Goal: Communication & Community: Answer question/provide support

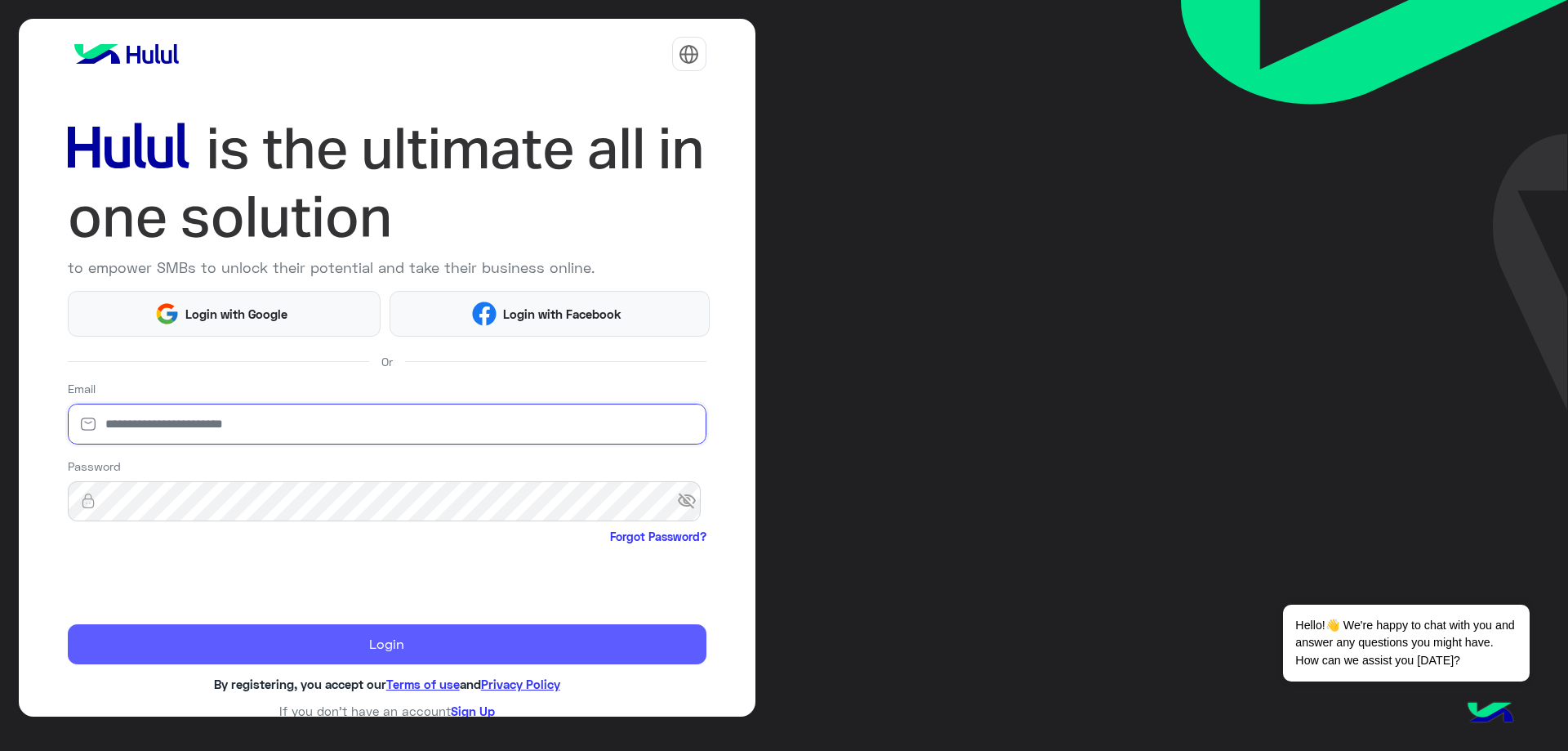
type input "**********"
click at [297, 642] on button "Login" at bounding box center [387, 645] width 639 height 41
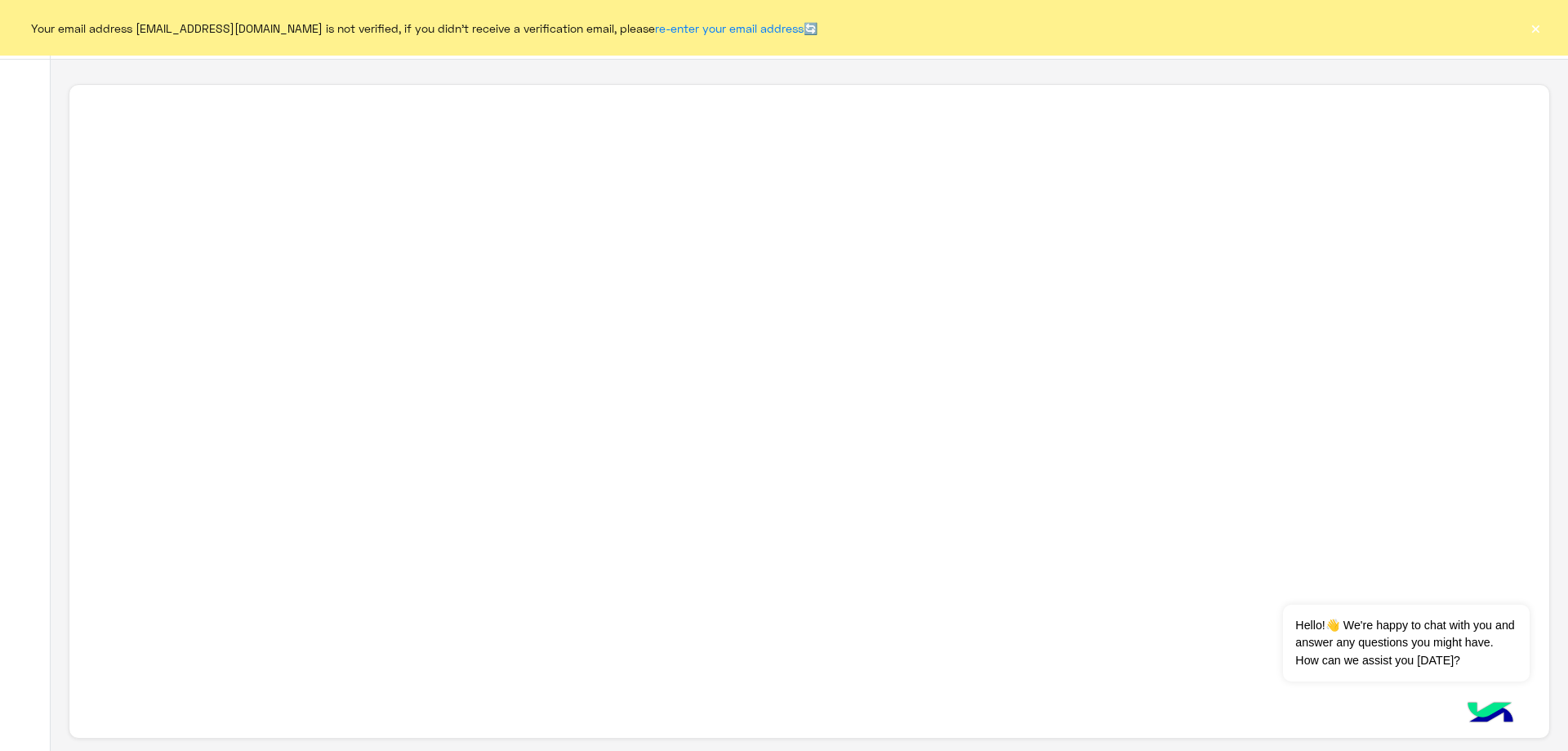
click at [1534, 36] on button "×" at bounding box center [1535, 28] width 16 height 16
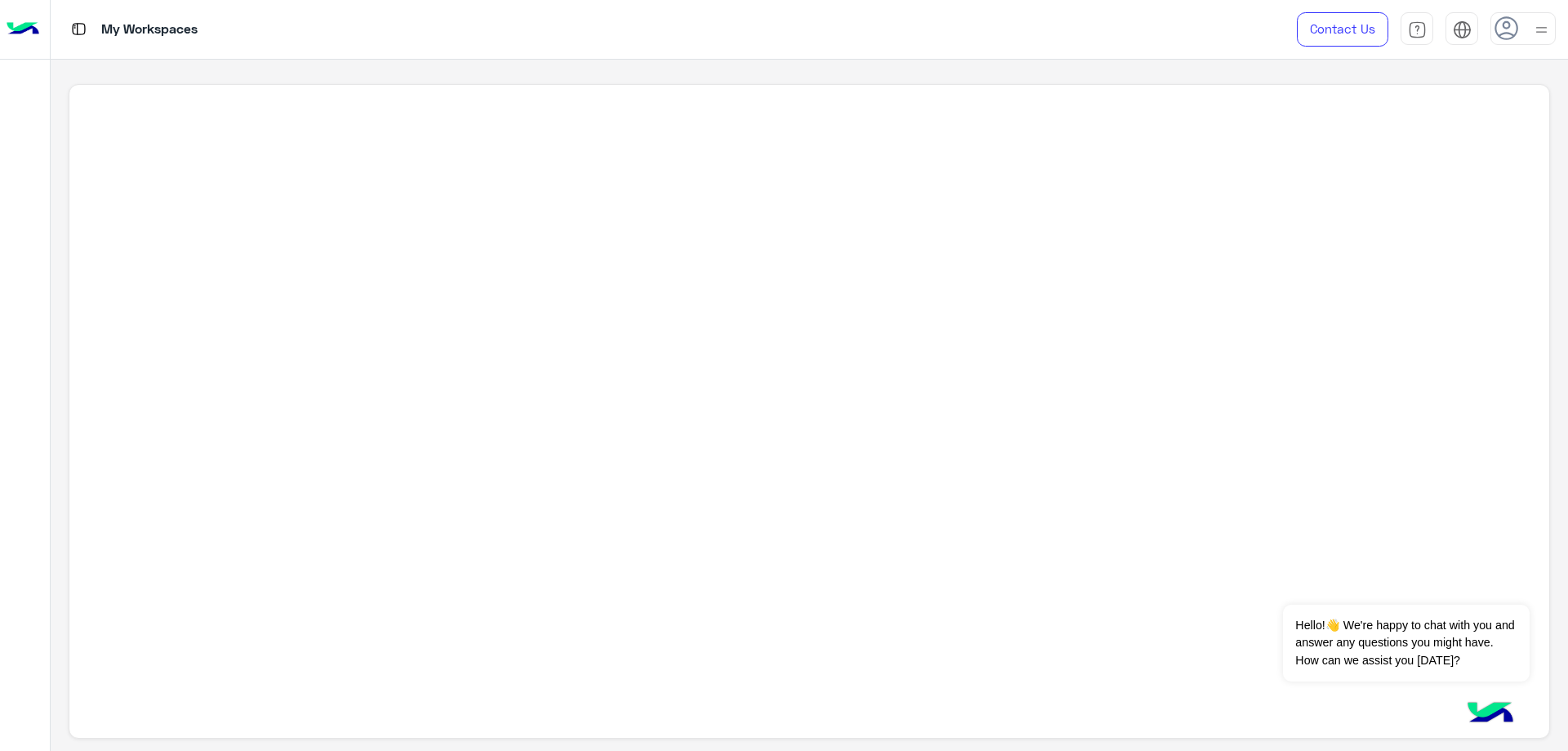
click at [1516, 34] on use at bounding box center [1506, 28] width 24 height 24
click at [1199, 137] on div at bounding box center [809, 412] width 1480 height 655
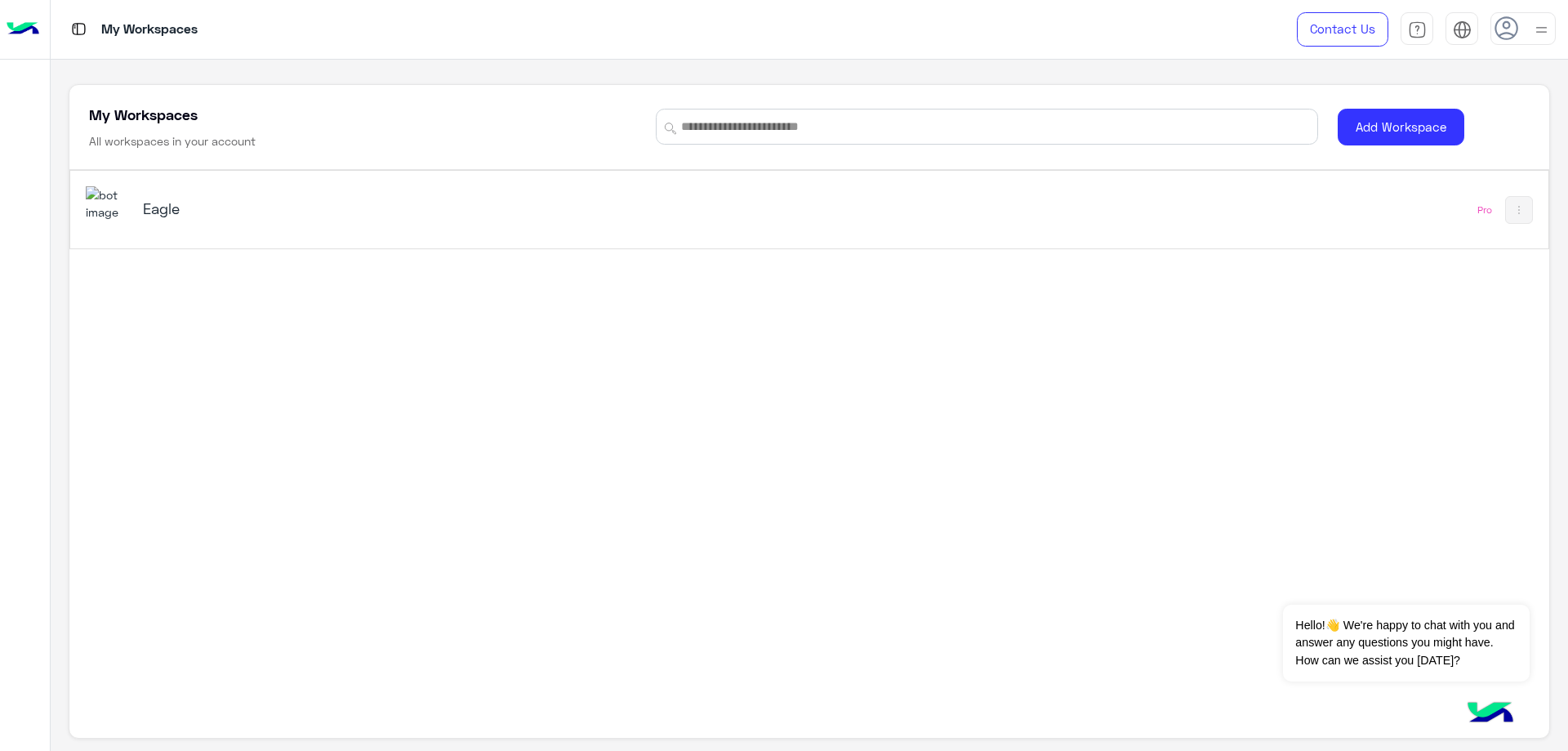
click at [147, 203] on h5 "Eagle" at bounding box center [404, 208] width 521 height 20
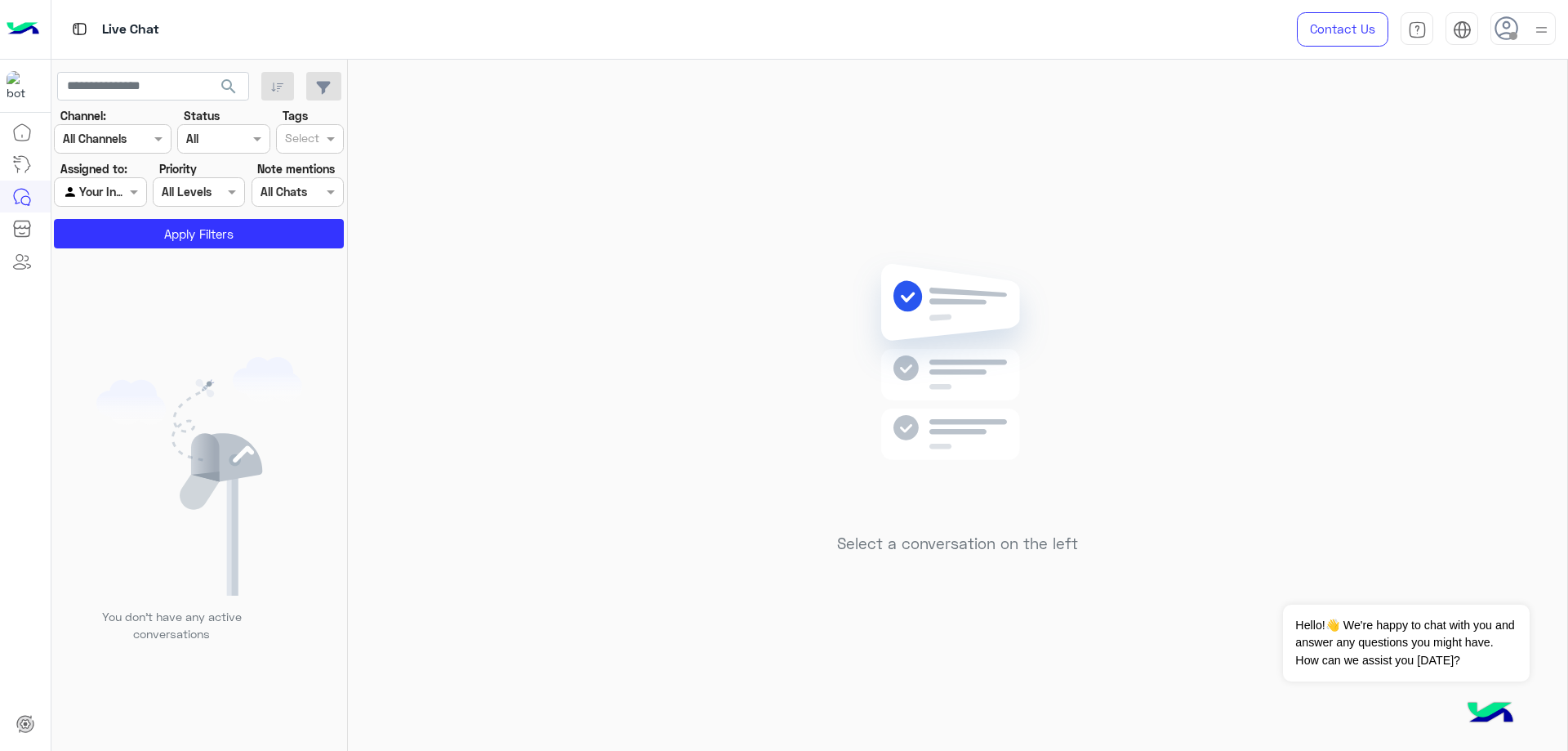
click at [382, 612] on div "Select a conversation on the left" at bounding box center [957, 409] width 1219 height 698
click at [1512, 23] on icon at bounding box center [1507, 29] width 25 height 25
click at [1472, 125] on label "Online" at bounding box center [1453, 125] width 178 height 29
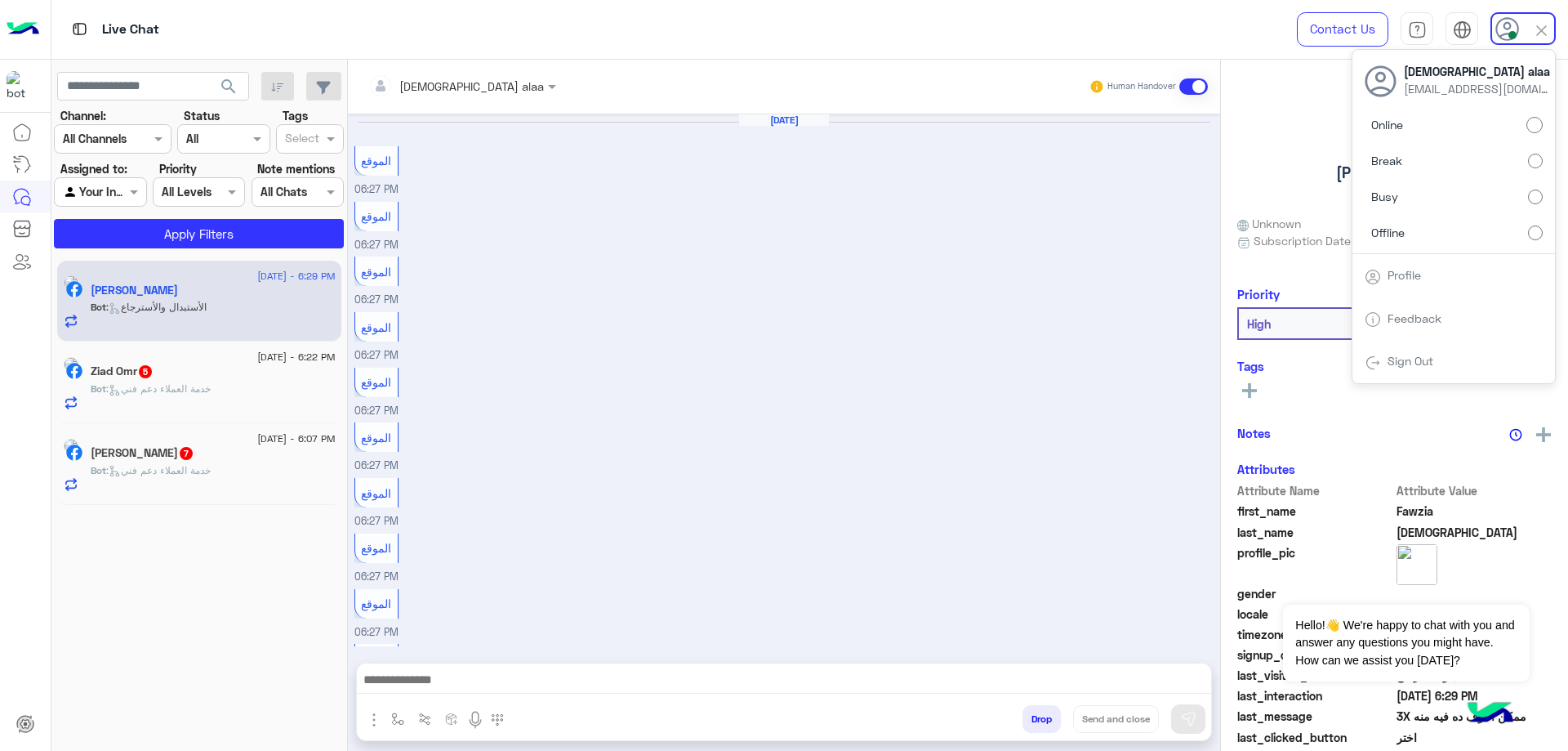
scroll to position [943, 0]
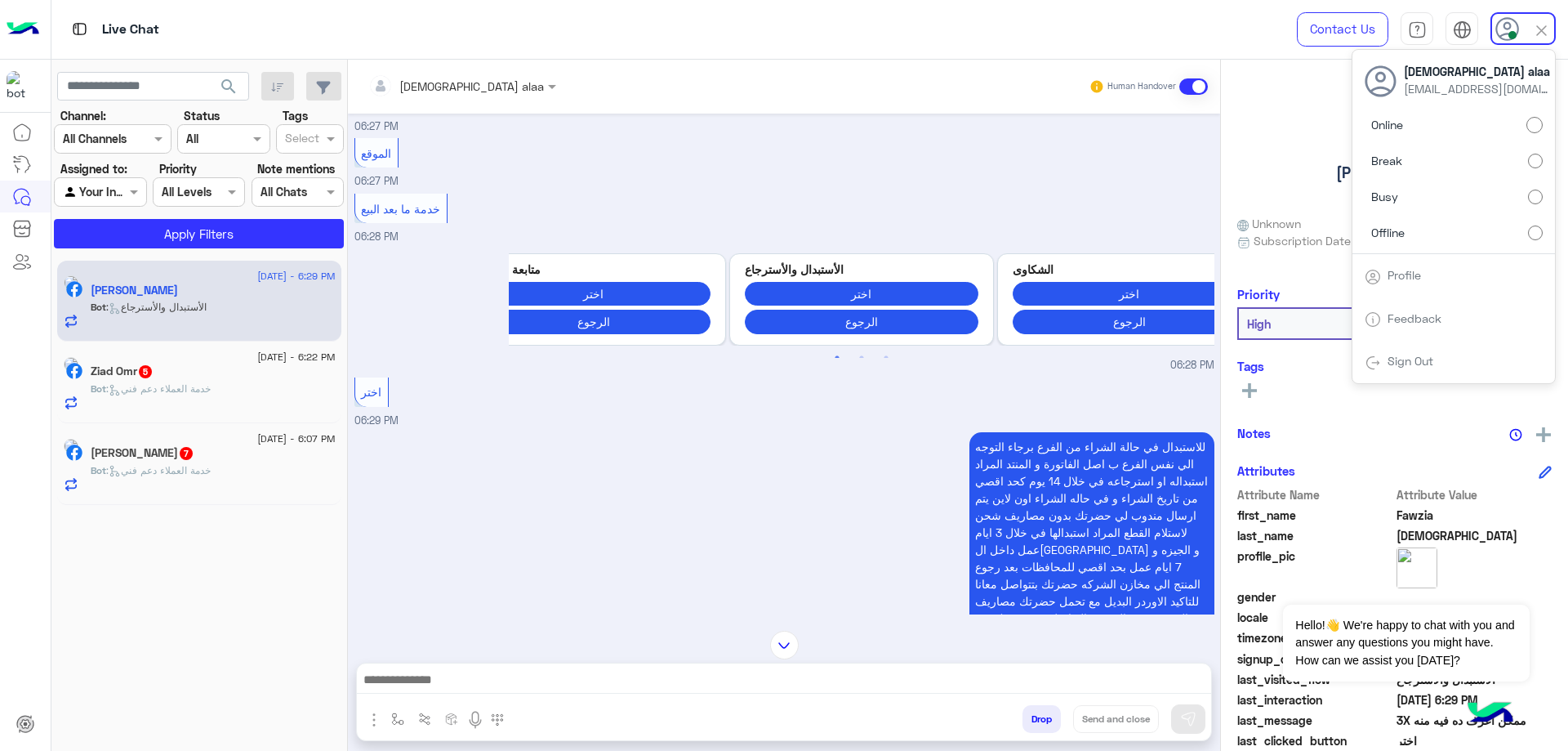
click at [489, 393] on div "اختر 06:29 PM" at bounding box center [784, 401] width 860 height 56
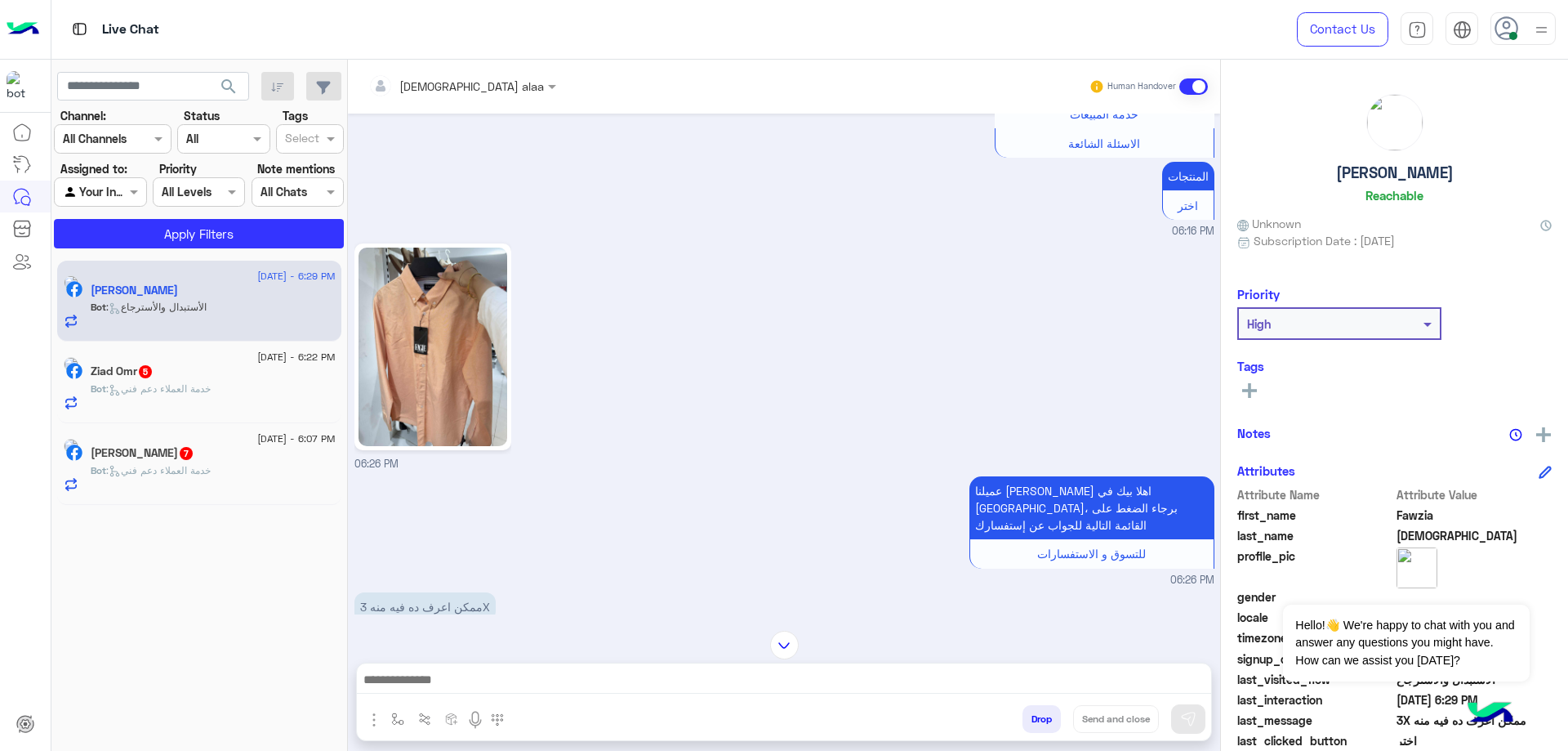
scroll to position [901, 0]
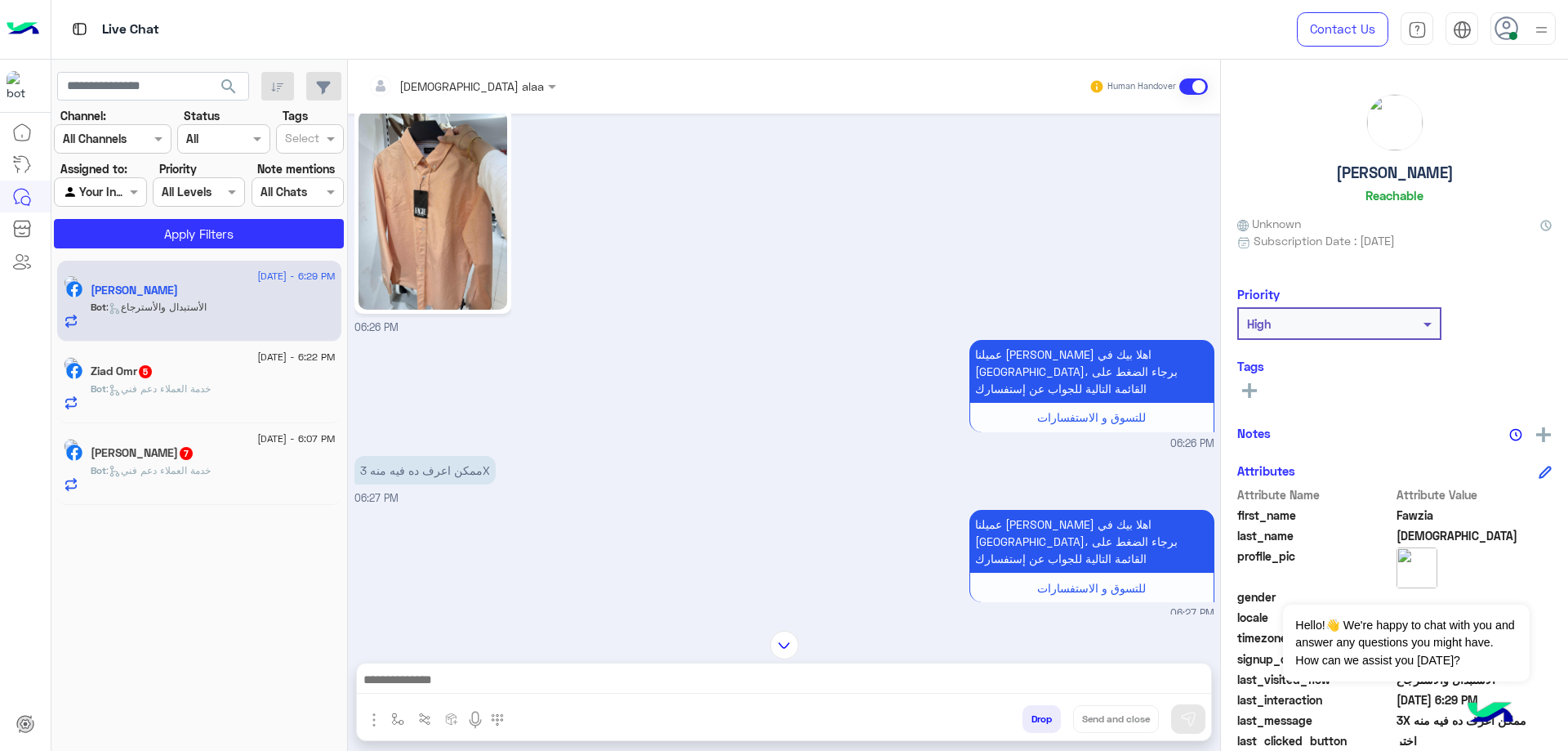
click at [432, 91] on div at bounding box center [462, 85] width 204 height 19
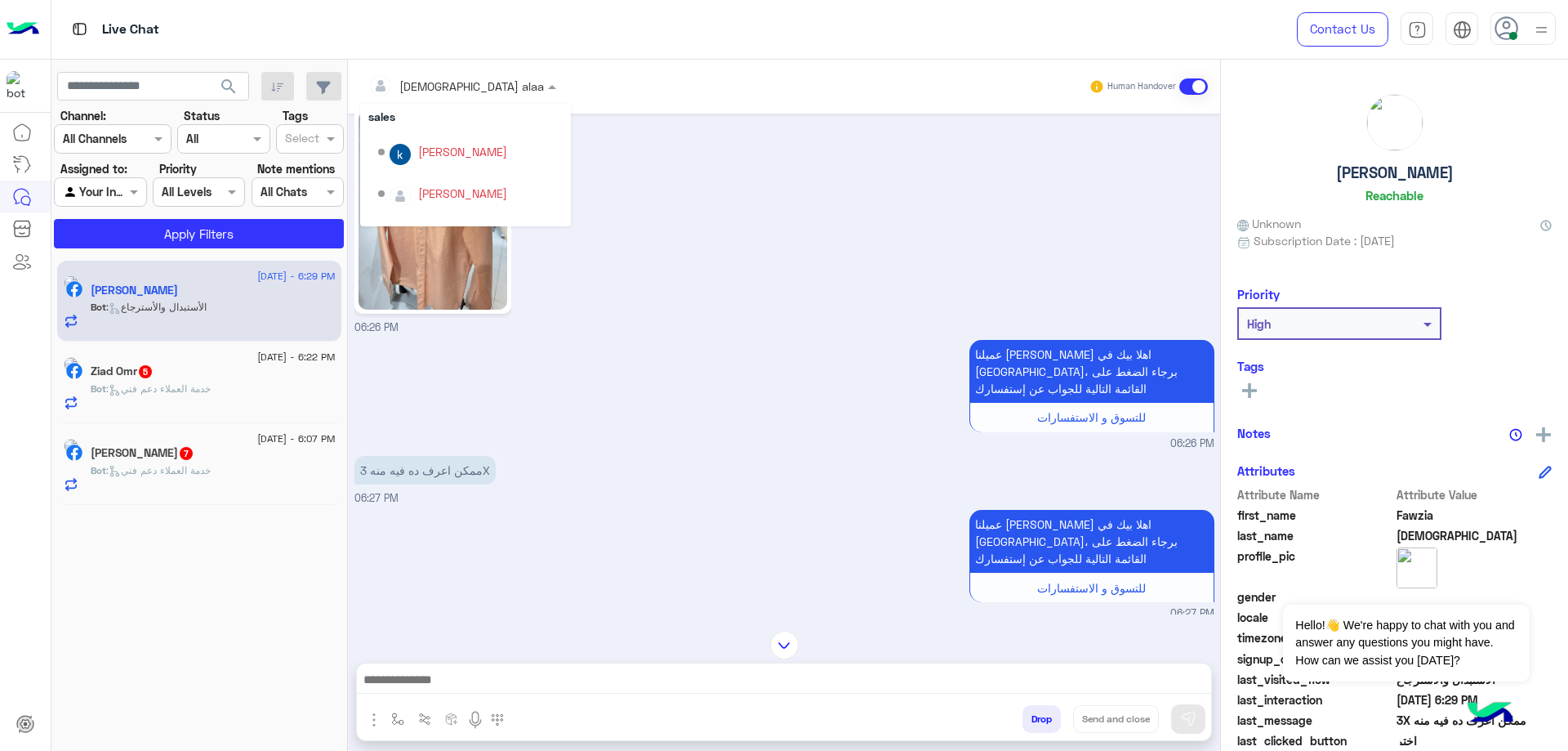
scroll to position [137, 0]
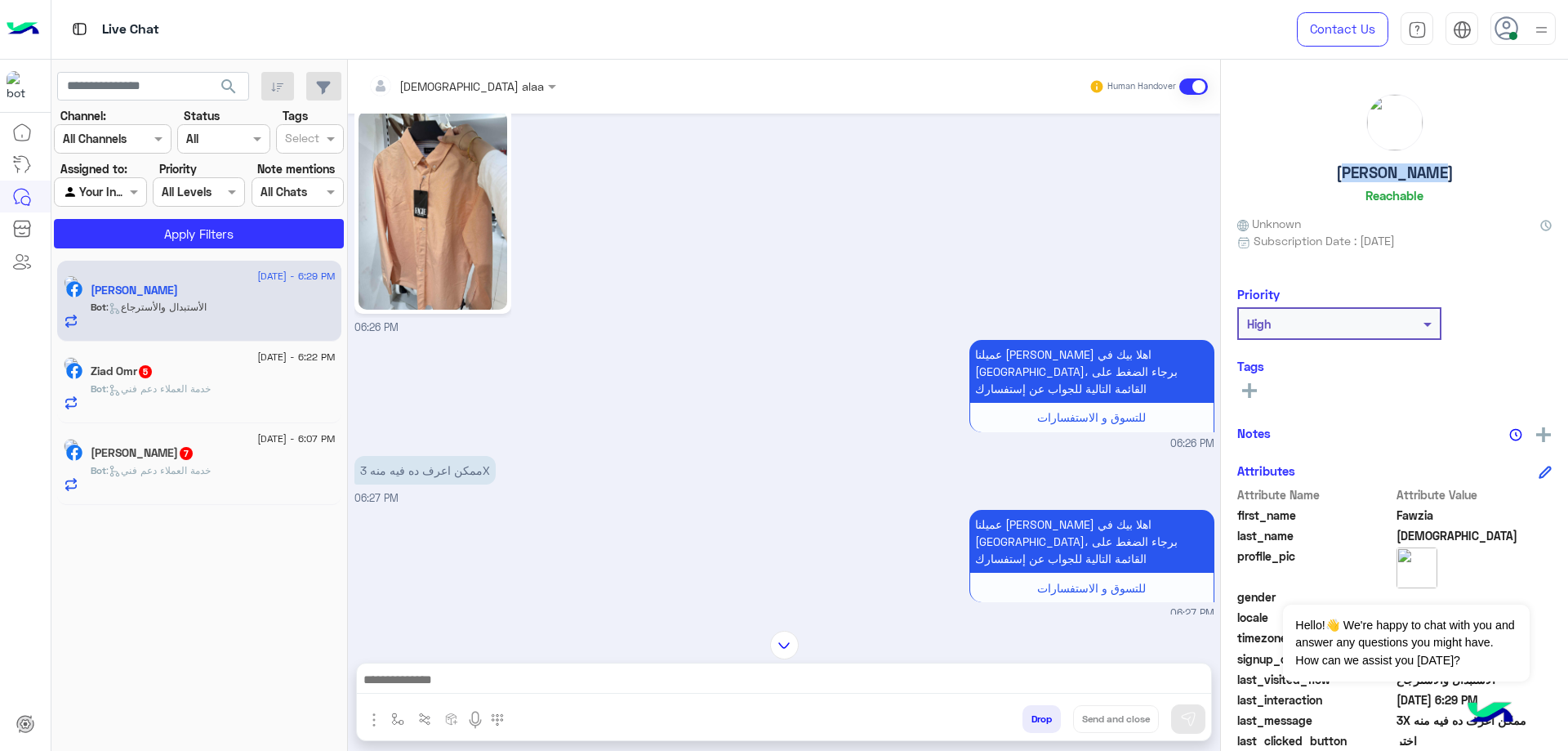
drag, startPoint x: 1326, startPoint y: 178, endPoint x: 1457, endPoint y: 172, distance: 131.1
click at [1457, 172] on div "[PERSON_NAME] Reachable" at bounding box center [1394, 152] width 314 height 115
copy h5 "[PERSON_NAME]"
click at [413, 94] on div "[DEMOGRAPHIC_DATA] alaa" at bounding box center [472, 86] width 145 height 17
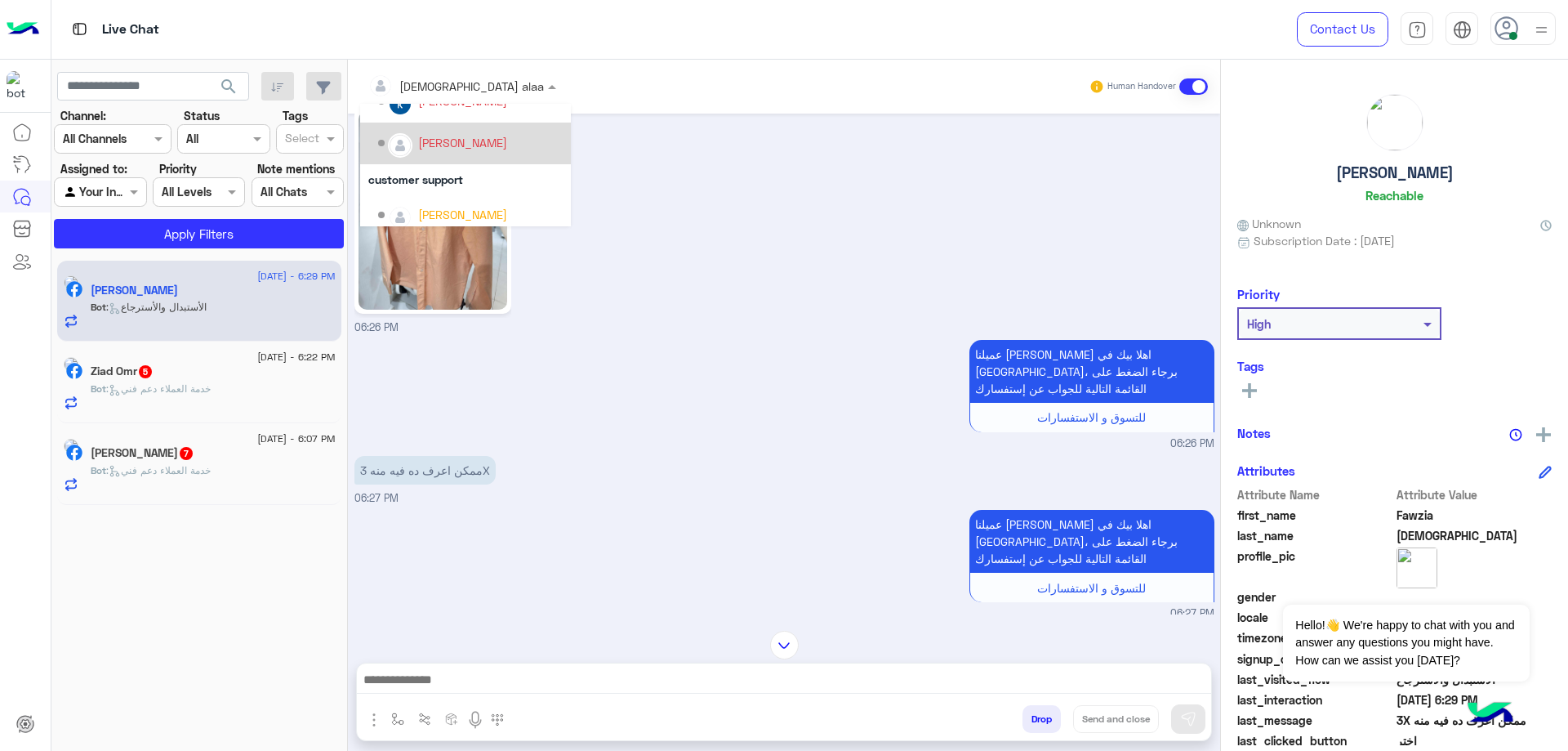
click at [449, 153] on div "[PERSON_NAME]" at bounding box center [470, 143] width 184 height 29
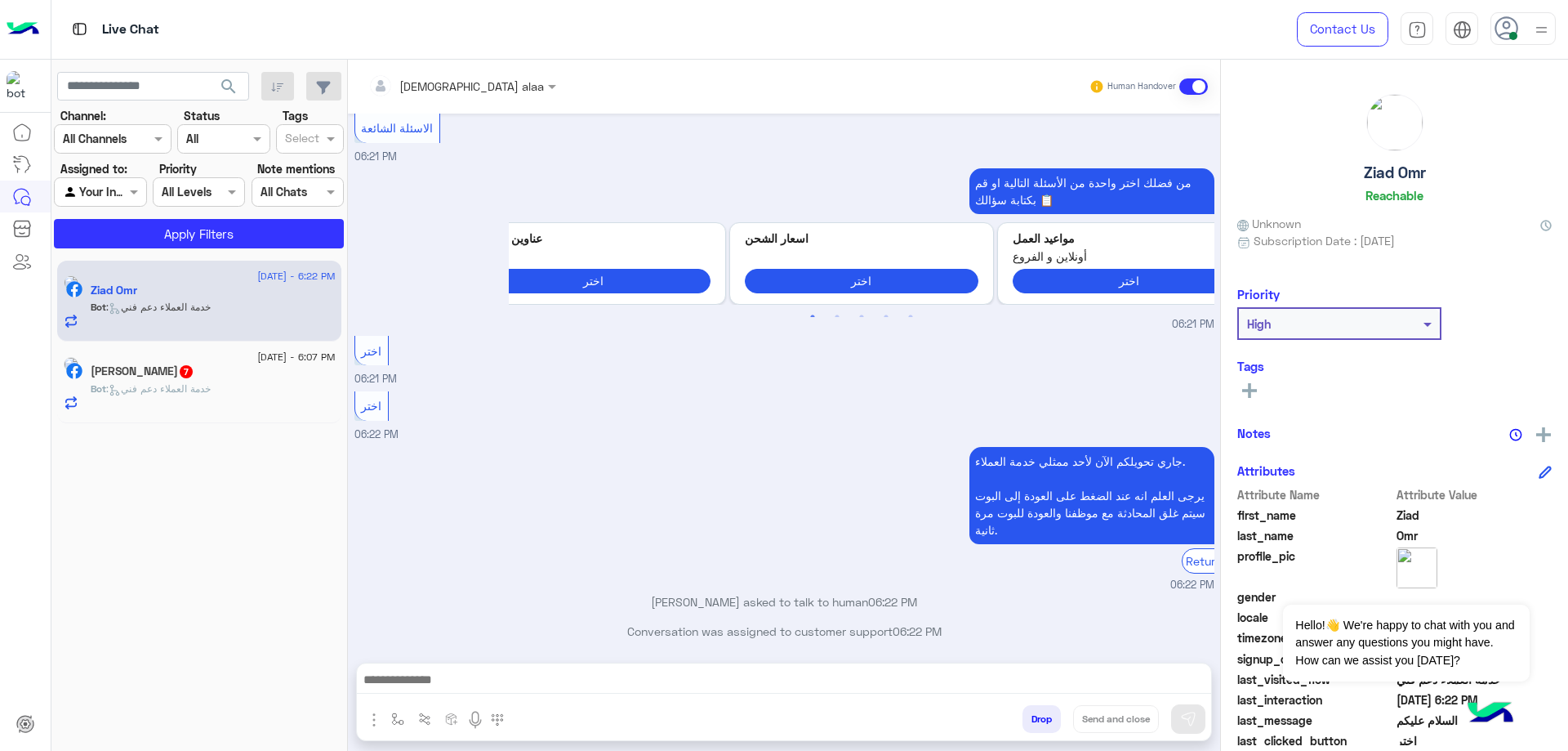
scroll to position [593, 0]
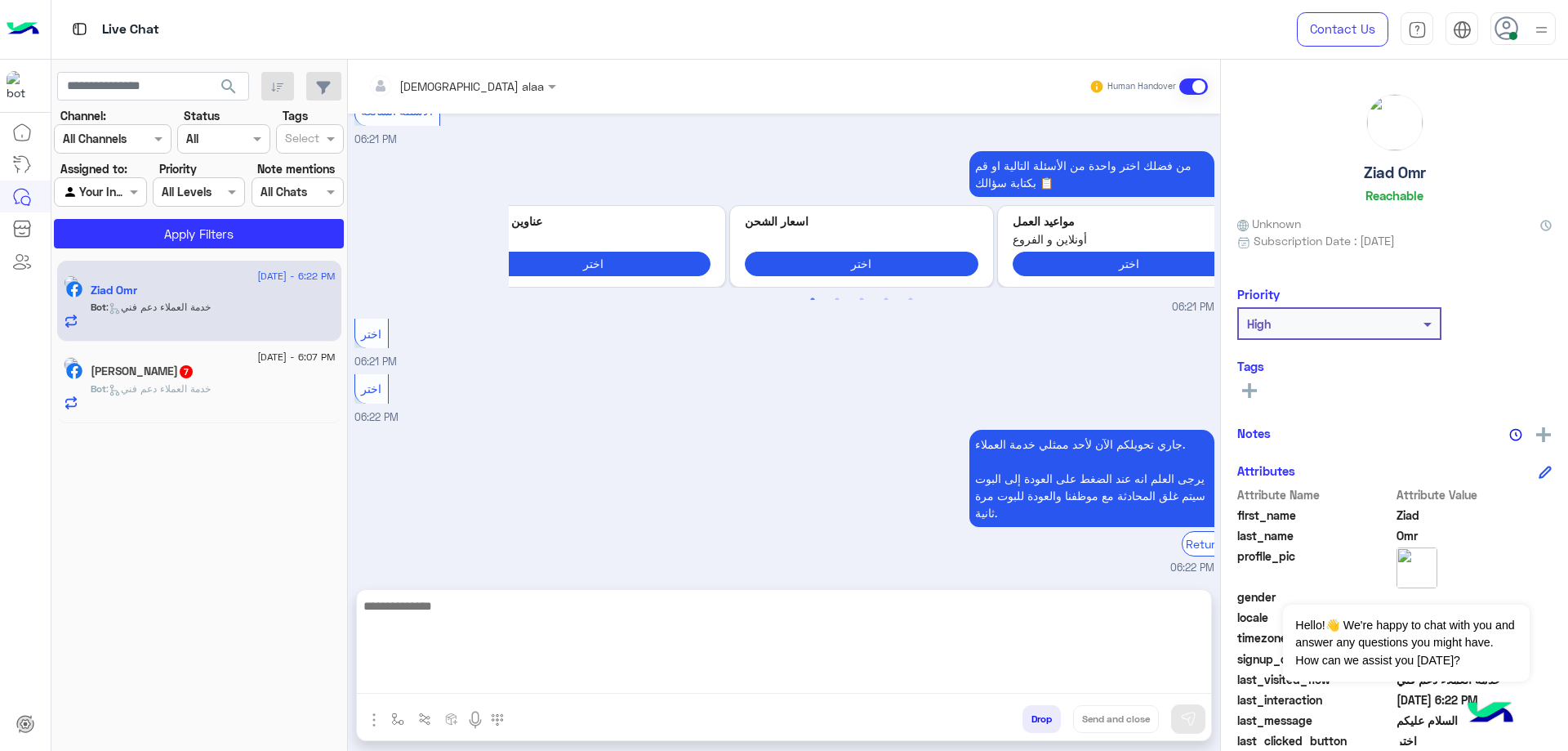
click at [599, 672] on textarea at bounding box center [784, 645] width 854 height 98
type textarea "**********"
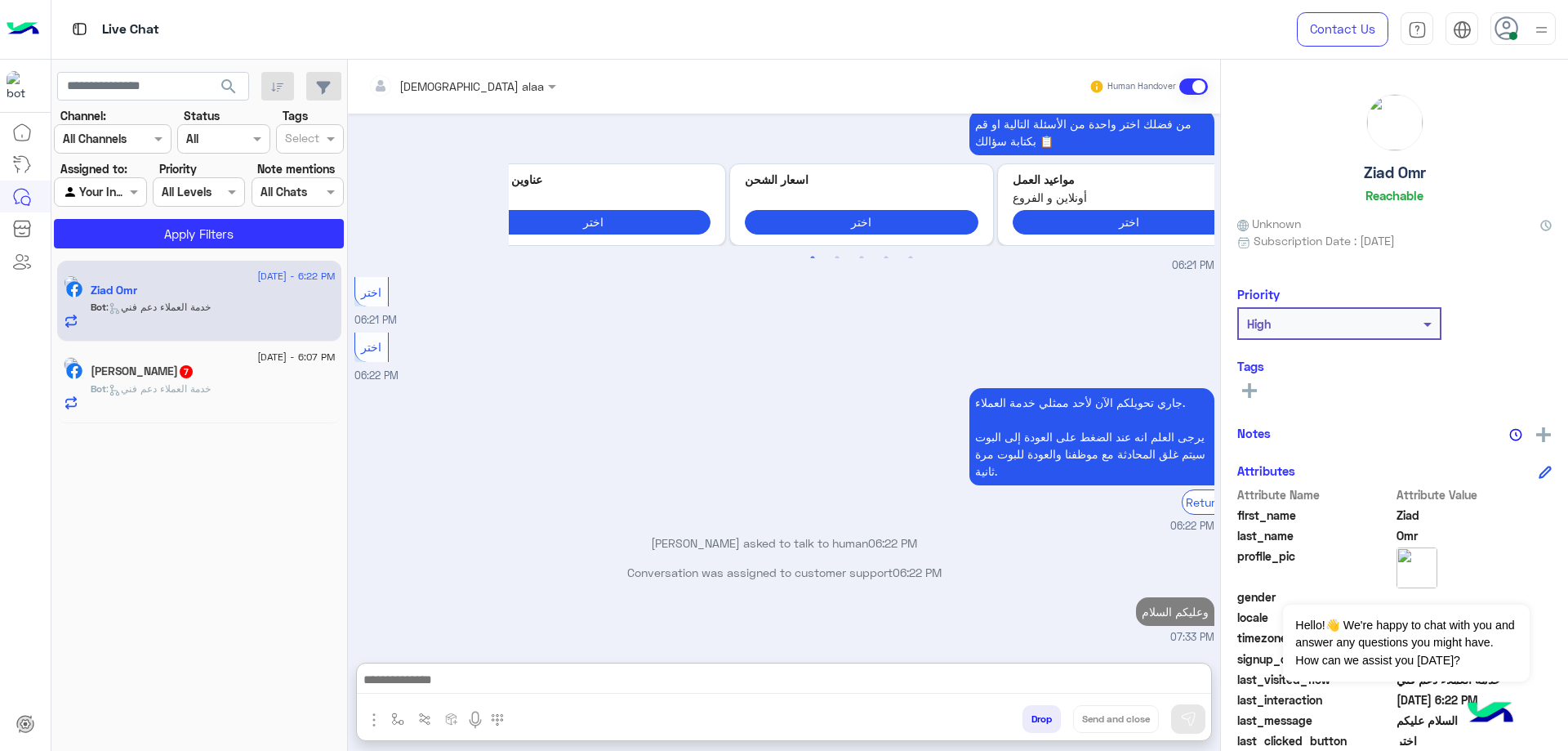
click at [168, 393] on span ": خدمة العملاء دعم فني" at bounding box center [159, 388] width 105 height 12
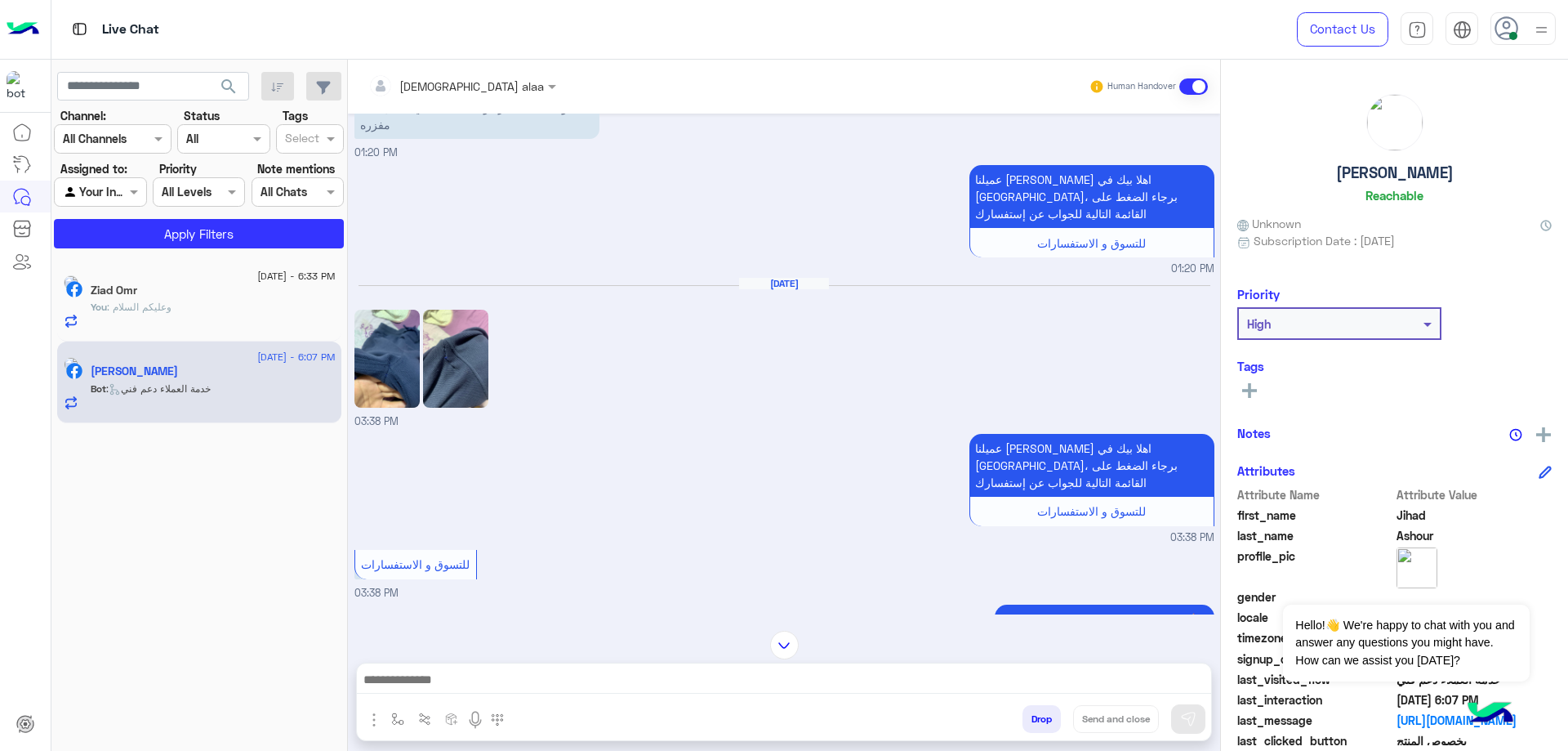
scroll to position [209, 0]
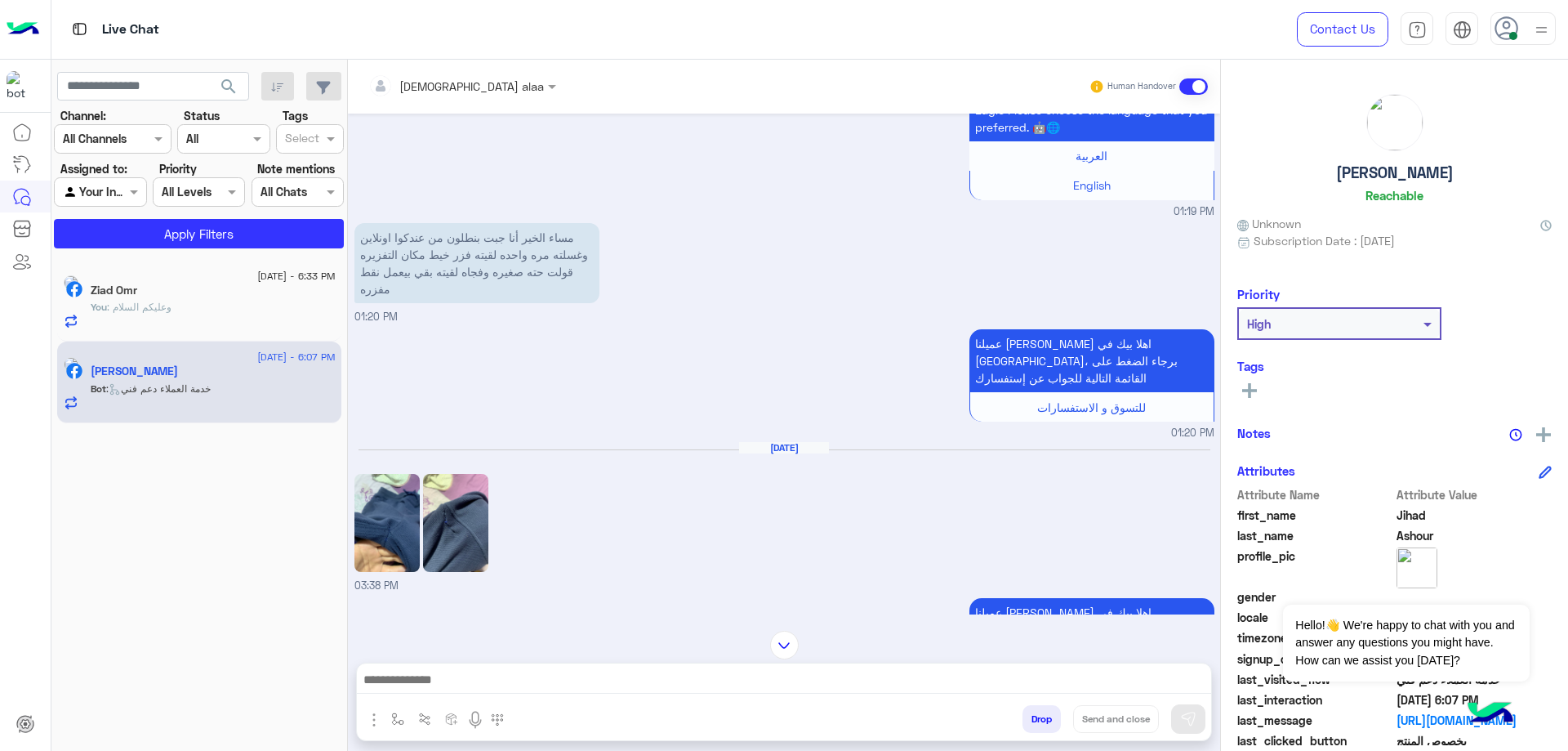
click at [387, 490] on img at bounding box center [387, 523] width 66 height 98
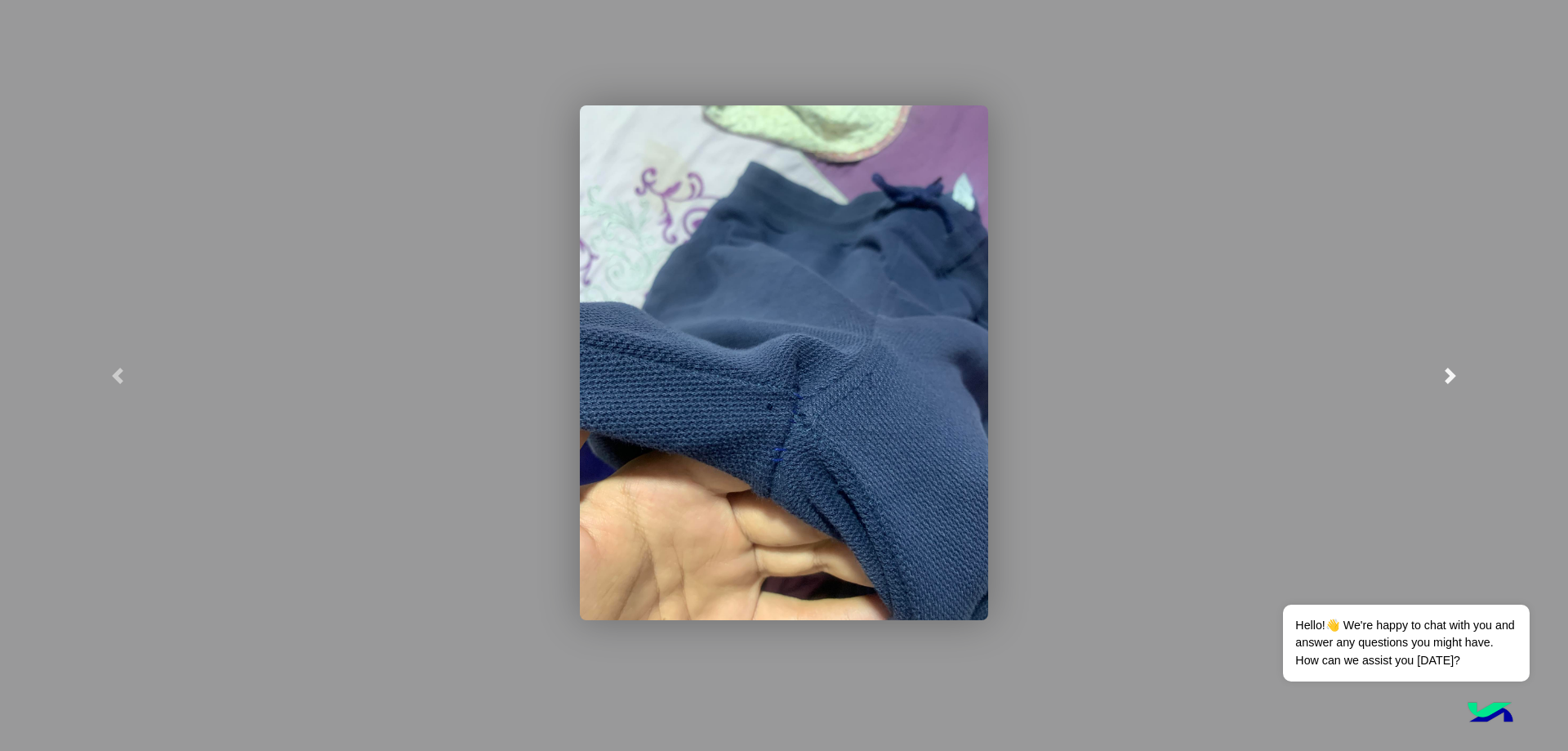
click at [1445, 373] on span at bounding box center [1450, 376] width 16 height 16
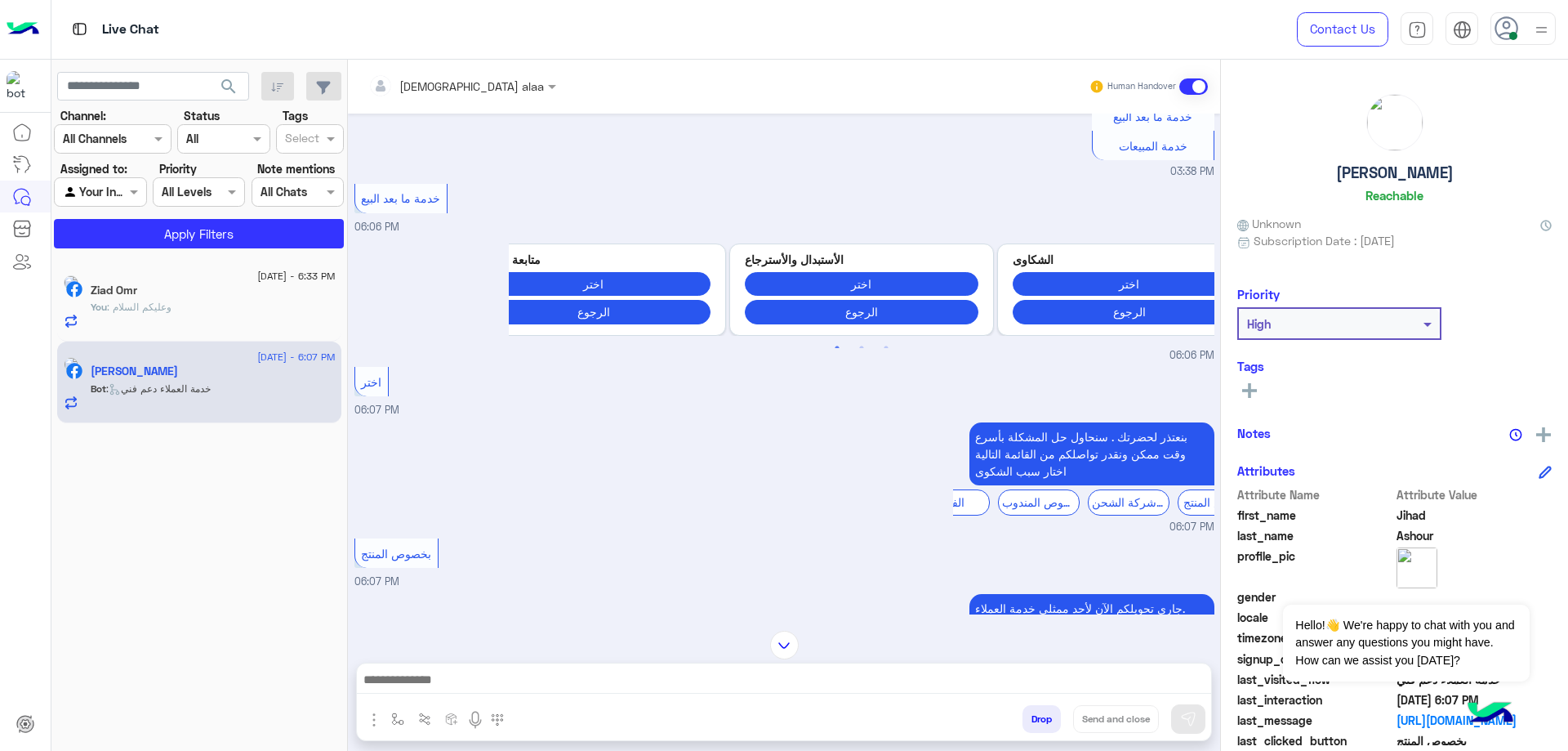
scroll to position [1162, 0]
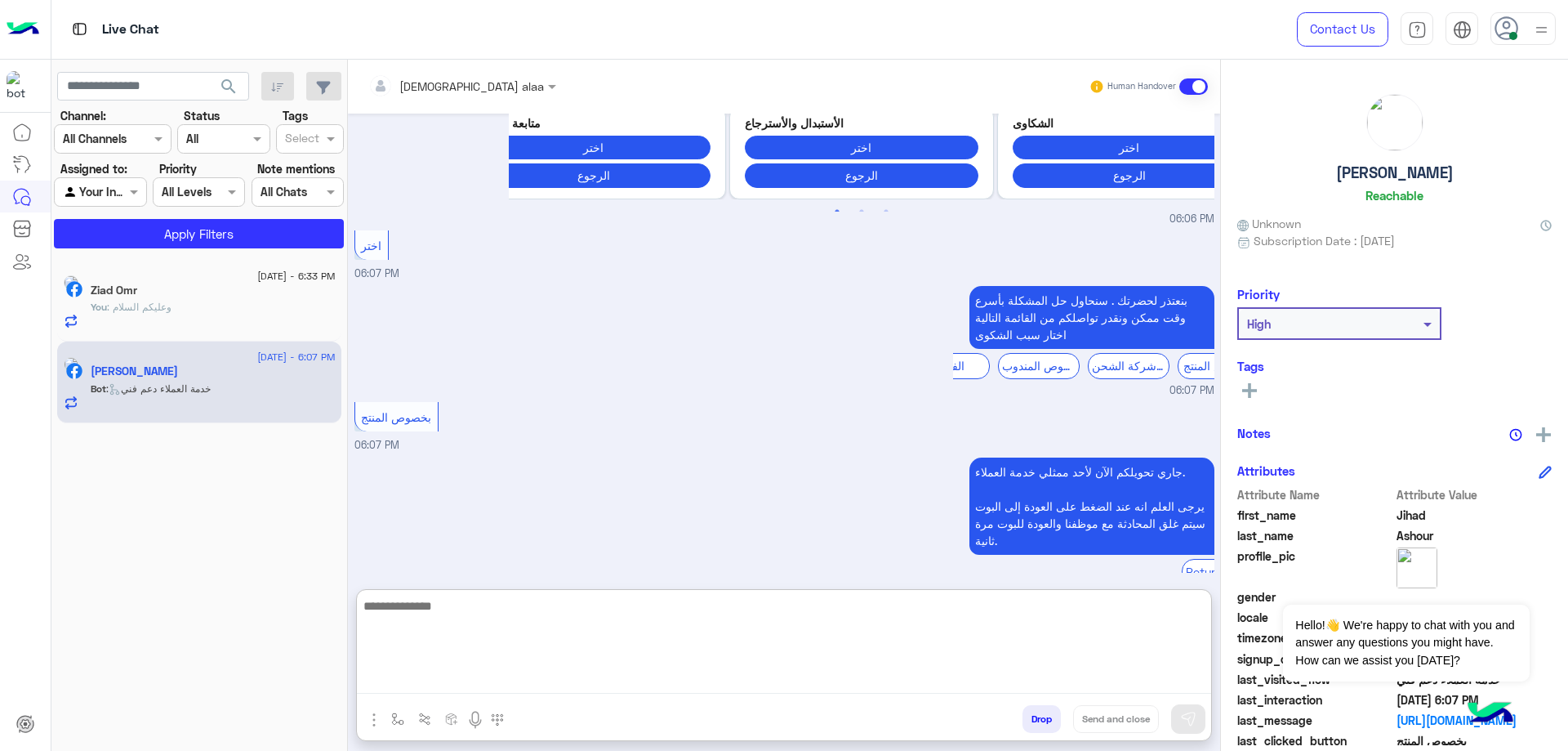
click at [683, 676] on textarea at bounding box center [784, 645] width 854 height 98
type textarea "**********"
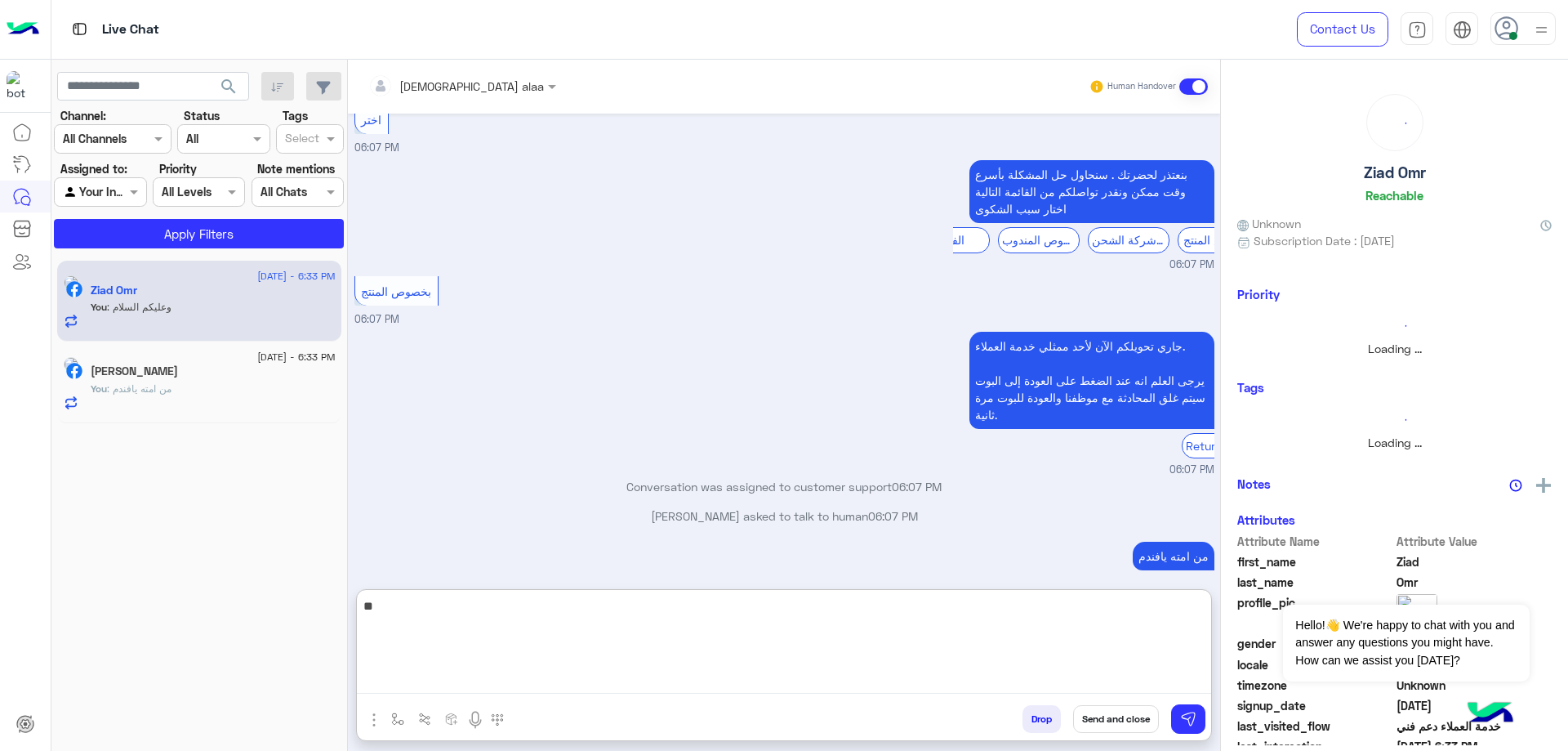
scroll to position [1318, 0]
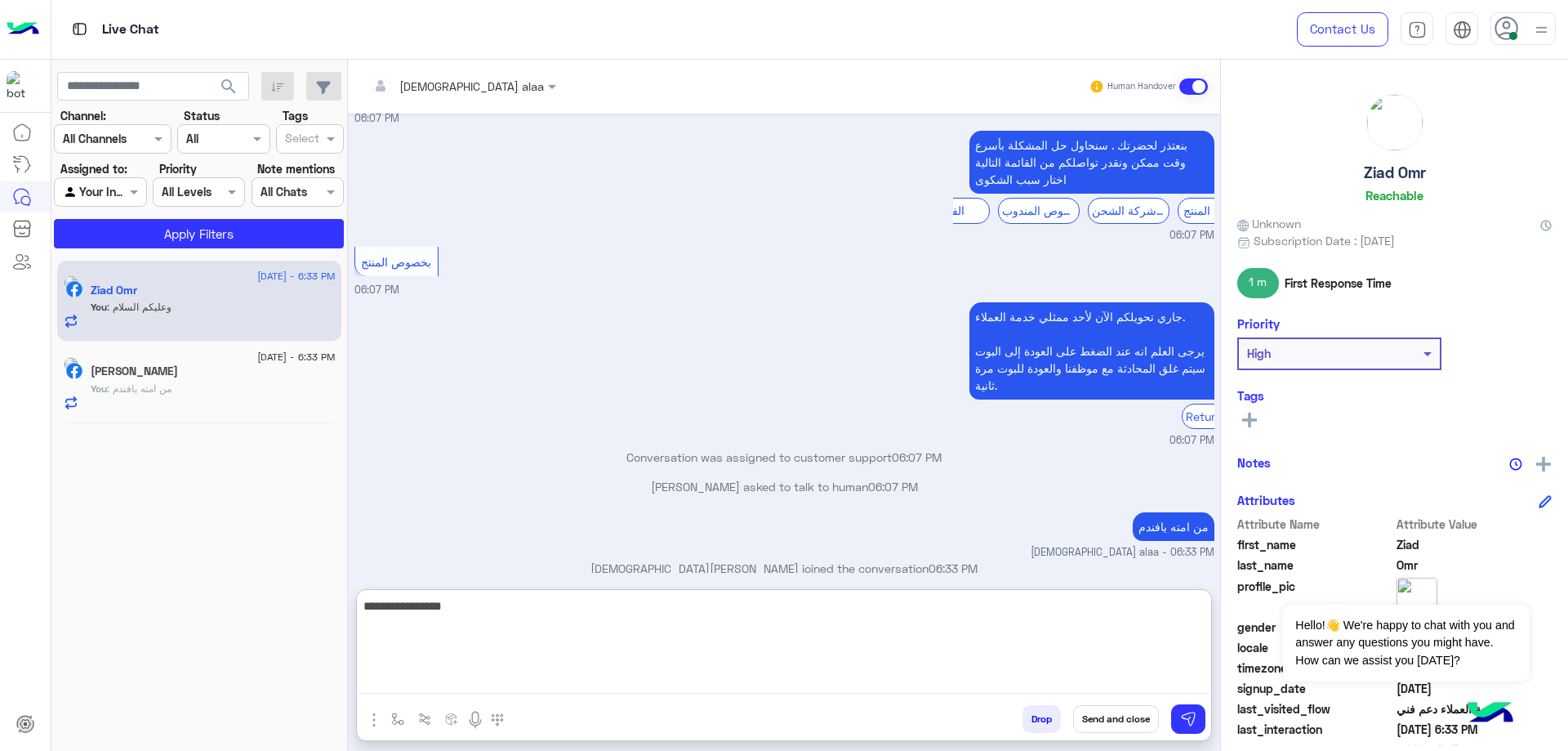
type textarea "**********"
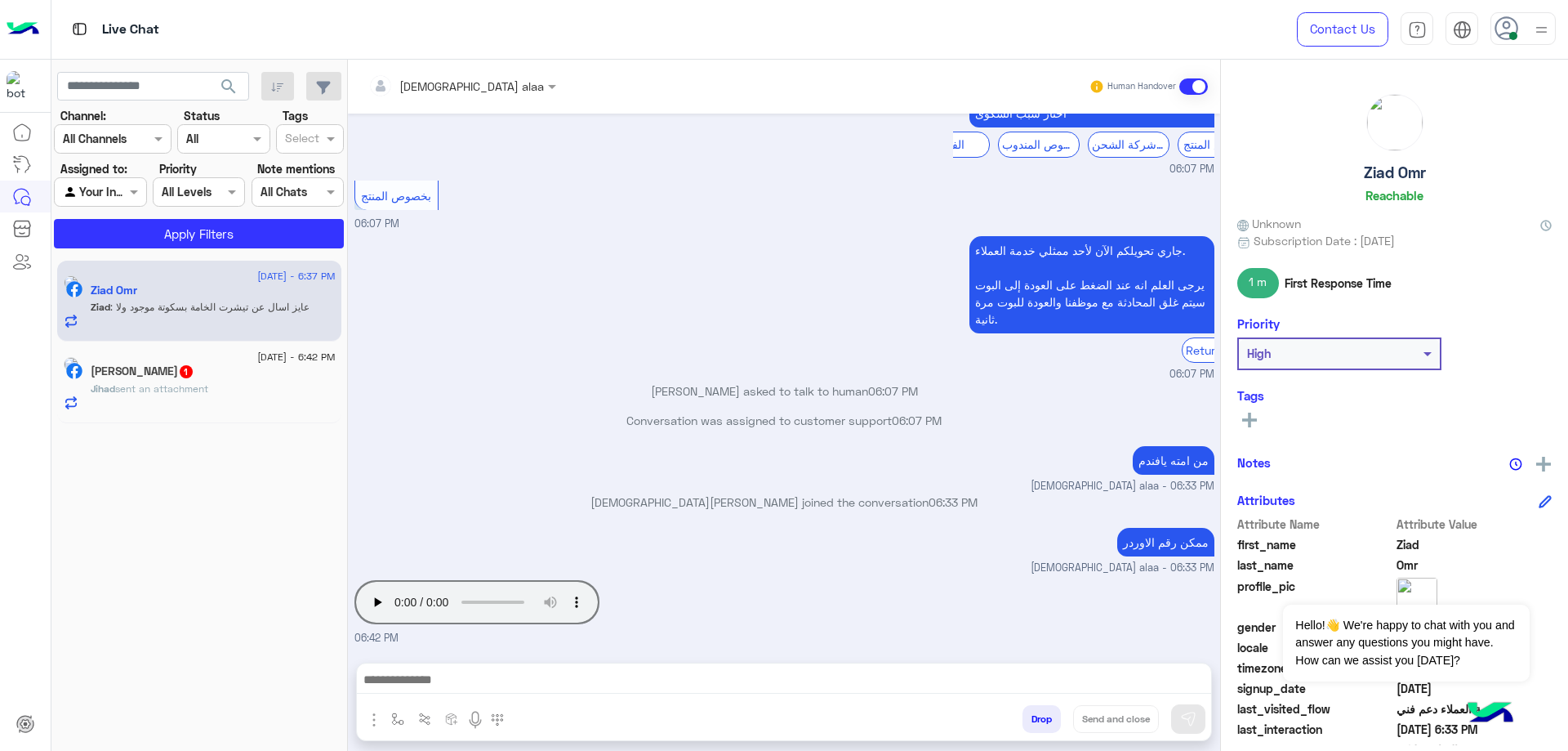
scroll to position [1367, 0]
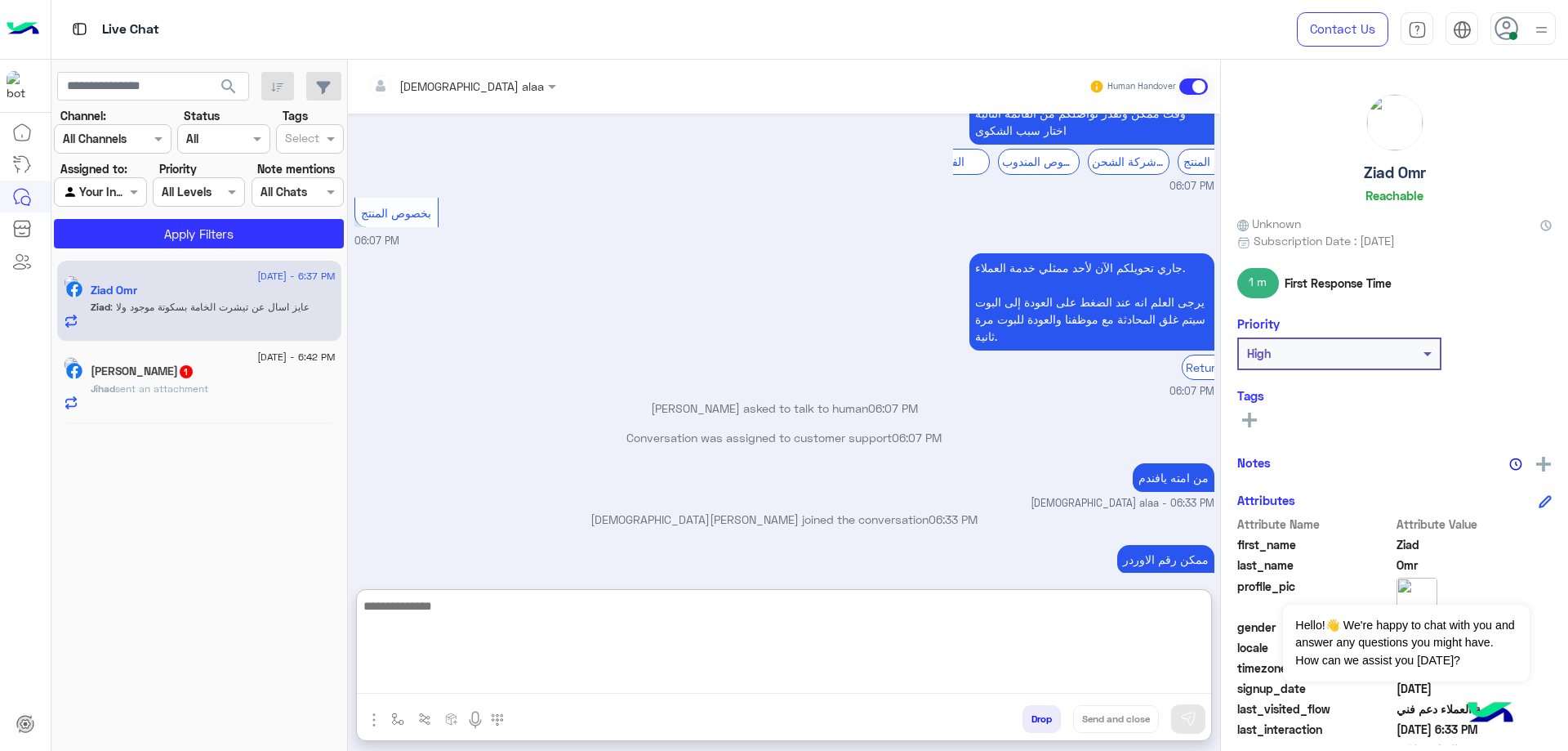
click at [751, 678] on textarea at bounding box center [784, 645] width 854 height 98
type textarea "*"
type textarea "**********"
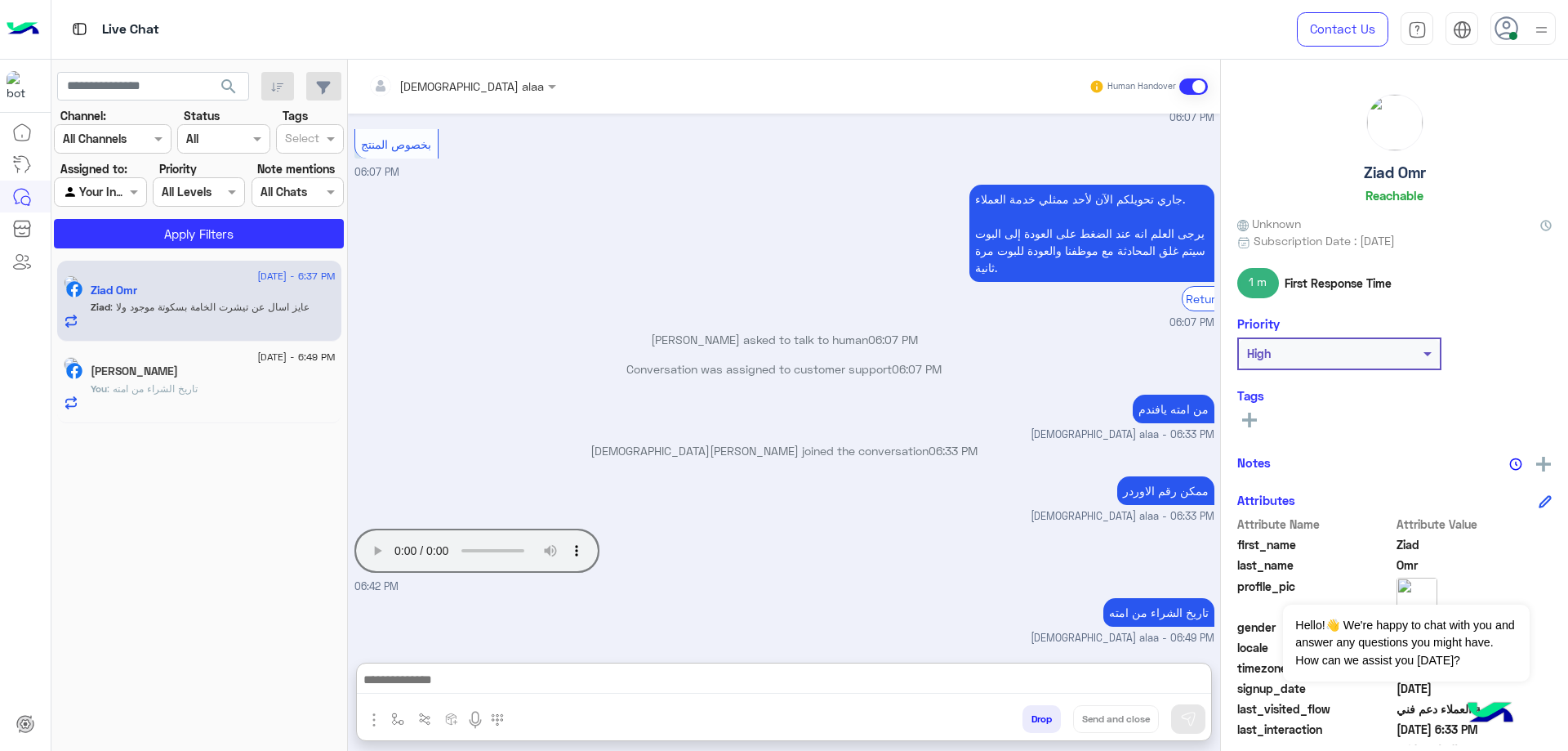
click at [192, 370] on div "[PERSON_NAME]" at bounding box center [213, 373] width 245 height 17
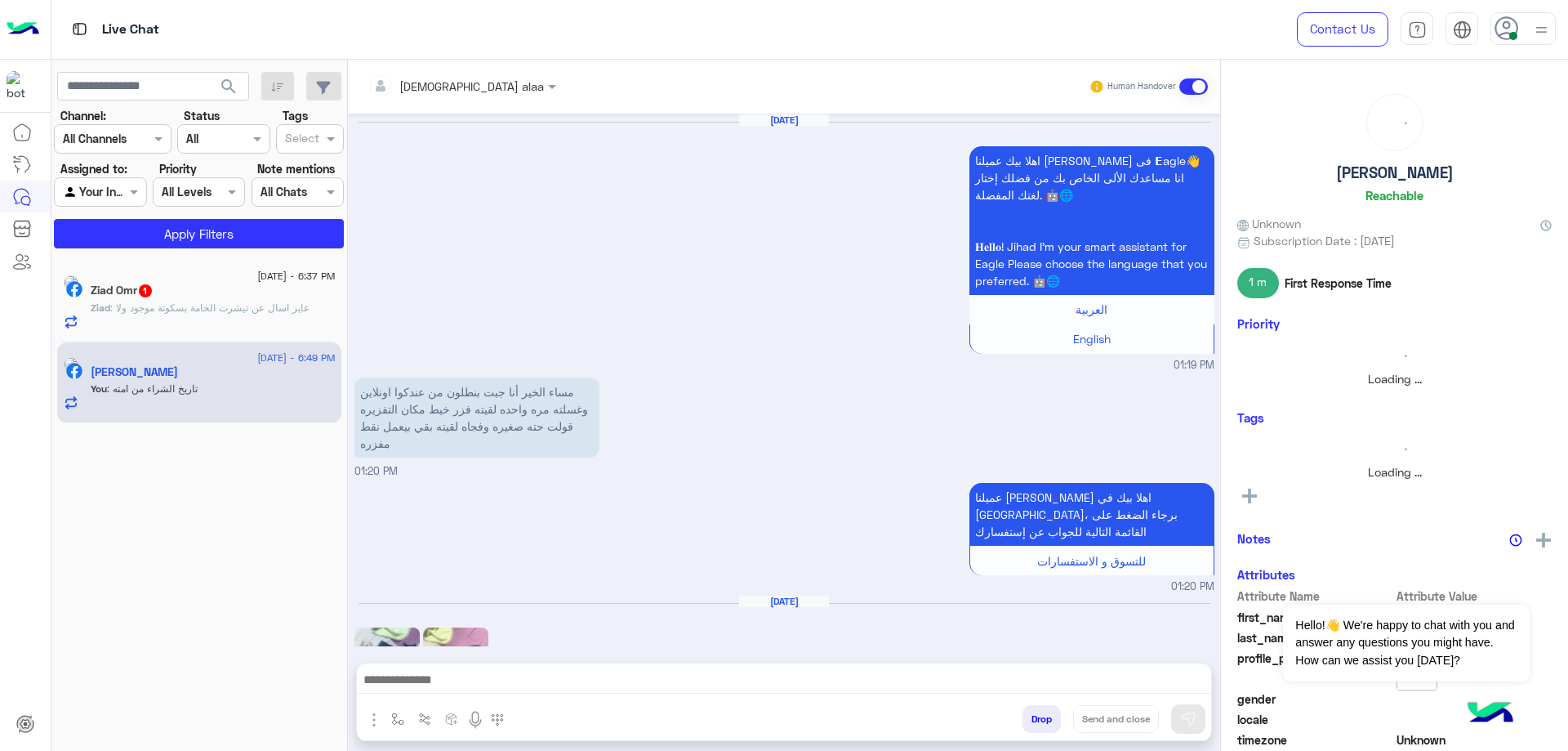
scroll to position [1364, 0]
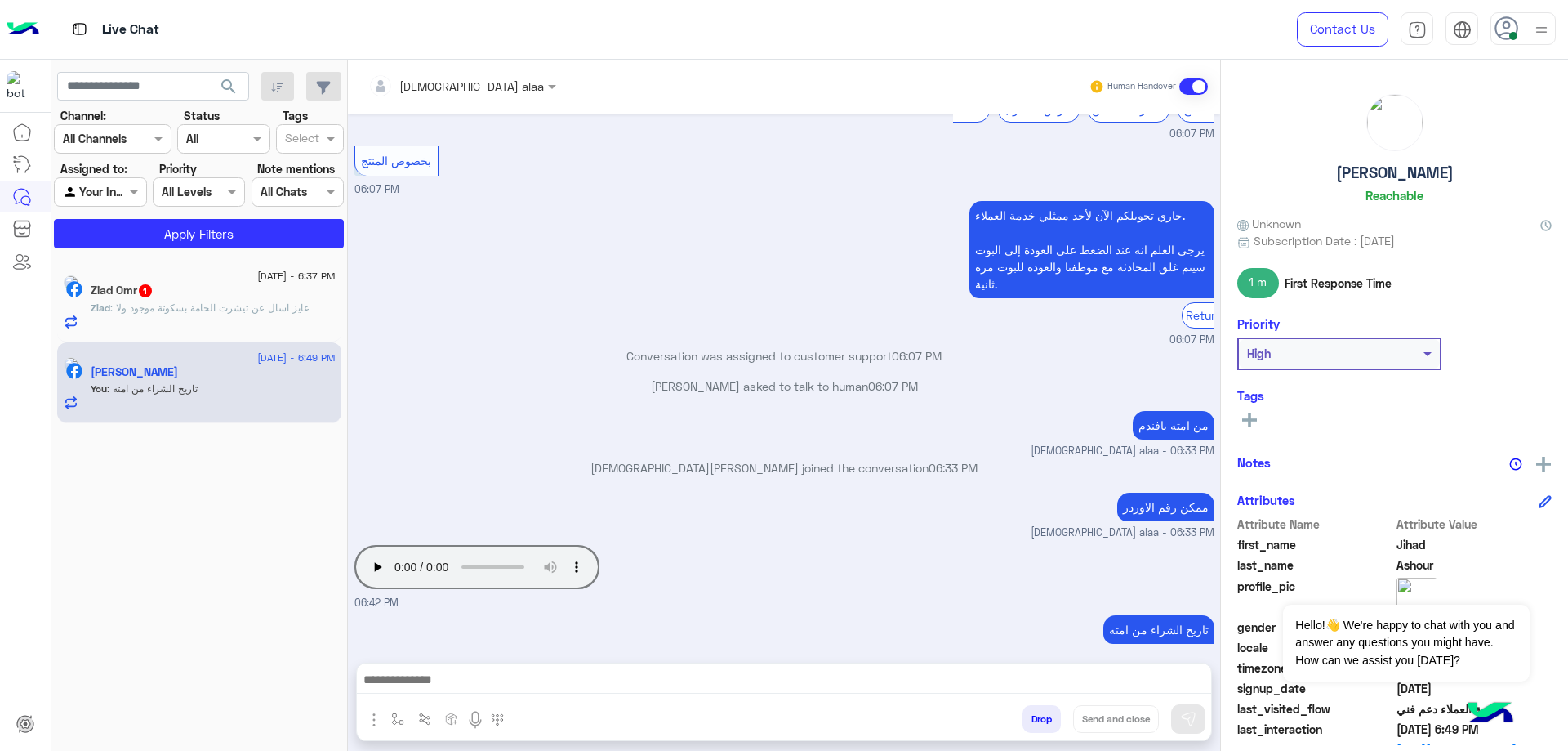
click at [202, 302] on span ": عايز اسال عن تيشرت الخامة بسكوتة موجود ولا" at bounding box center [210, 307] width 199 height 12
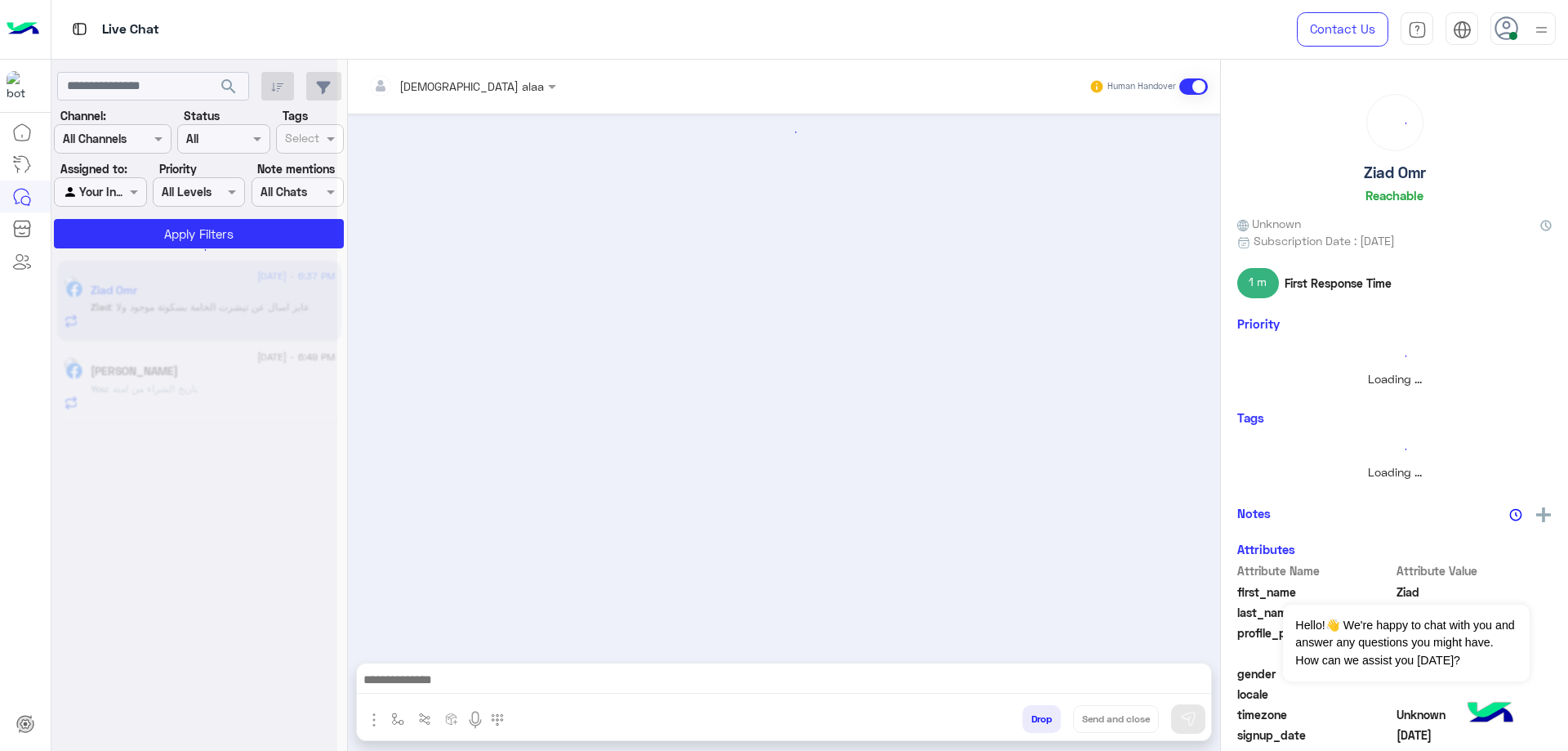
scroll to position [731, 0]
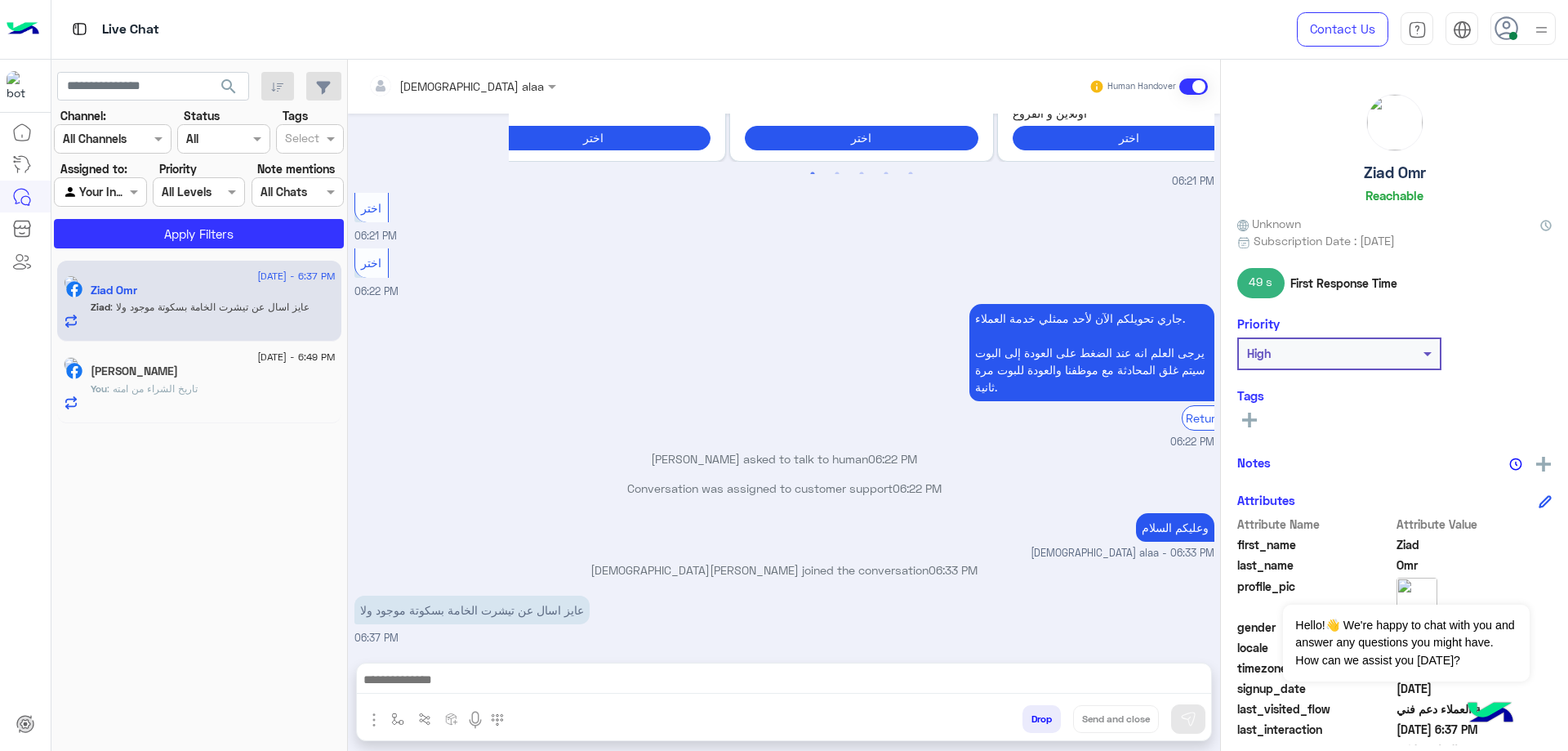
click at [248, 392] on div "You : تاريخ الشراء من امته" at bounding box center [213, 396] width 245 height 29
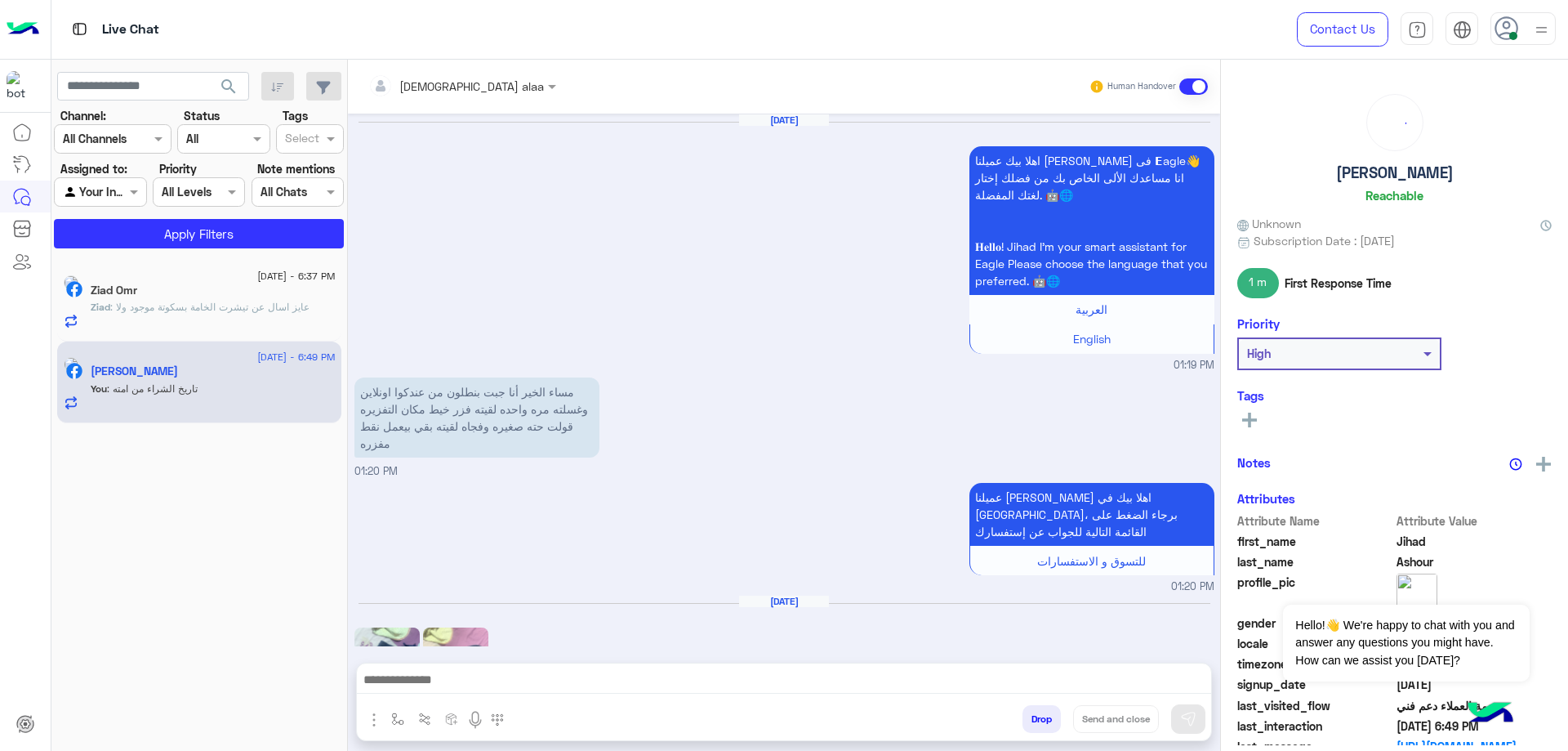
scroll to position [1364, 0]
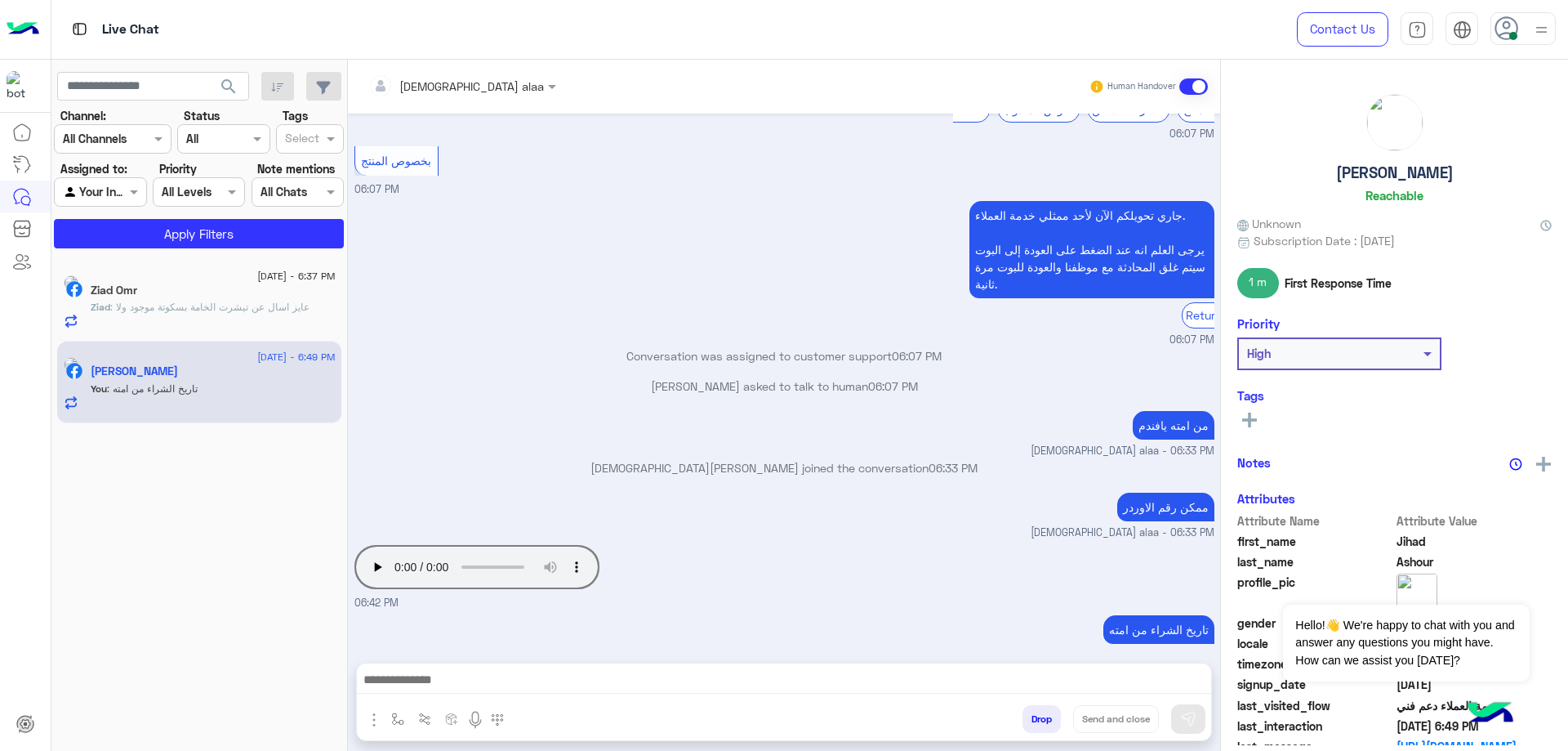
click at [249, 306] on span ": عايز اسال عن تيشرت الخامة بسكوتة موجود ولا" at bounding box center [210, 306] width 199 height 12
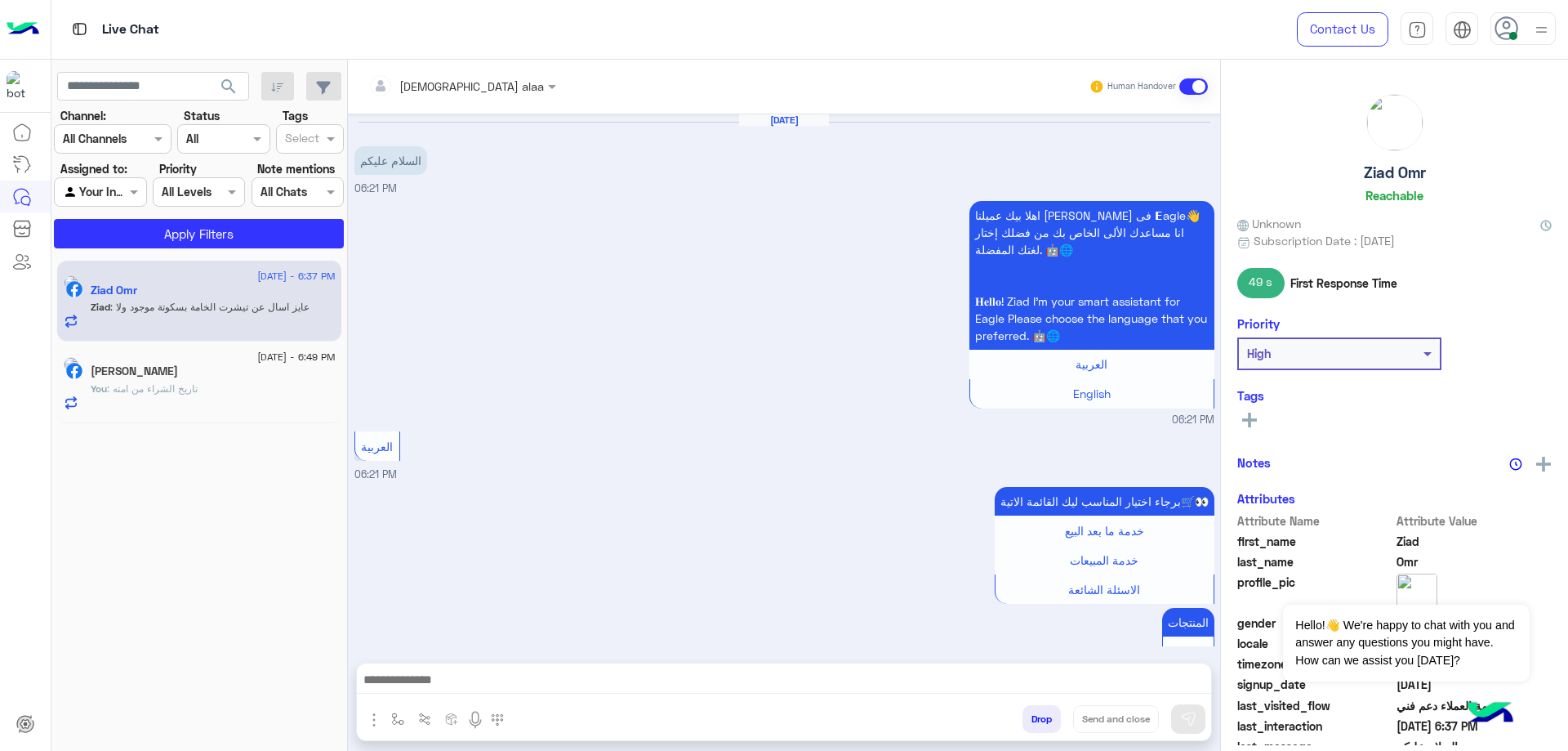
scroll to position [731, 0]
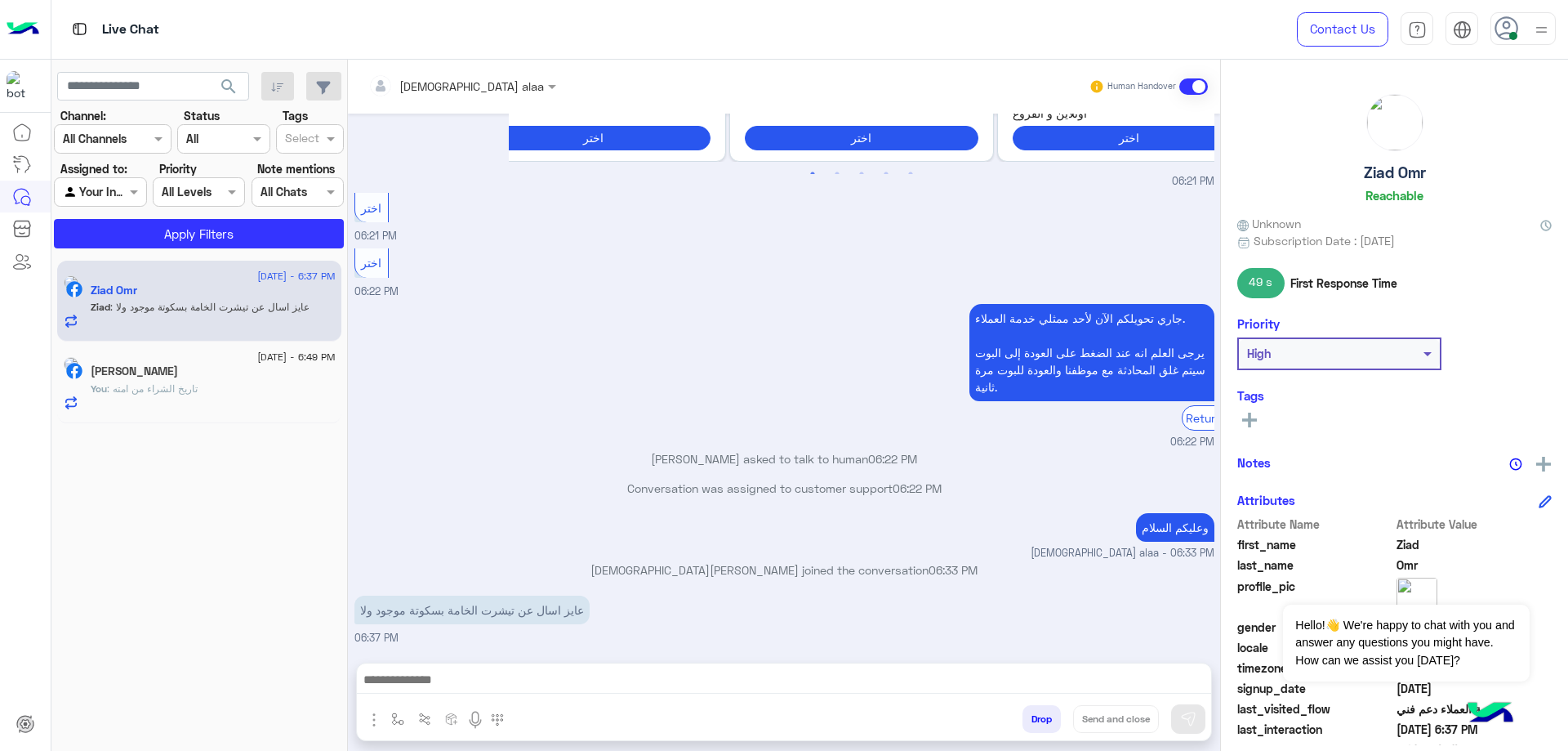
drag, startPoint x: 1344, startPoint y: 173, endPoint x: 1439, endPoint y: 174, distance: 95.0
click at [1439, 174] on div "Ziad Omr Reachable" at bounding box center [1394, 152] width 314 height 115
copy h5 "Ziad Omr"
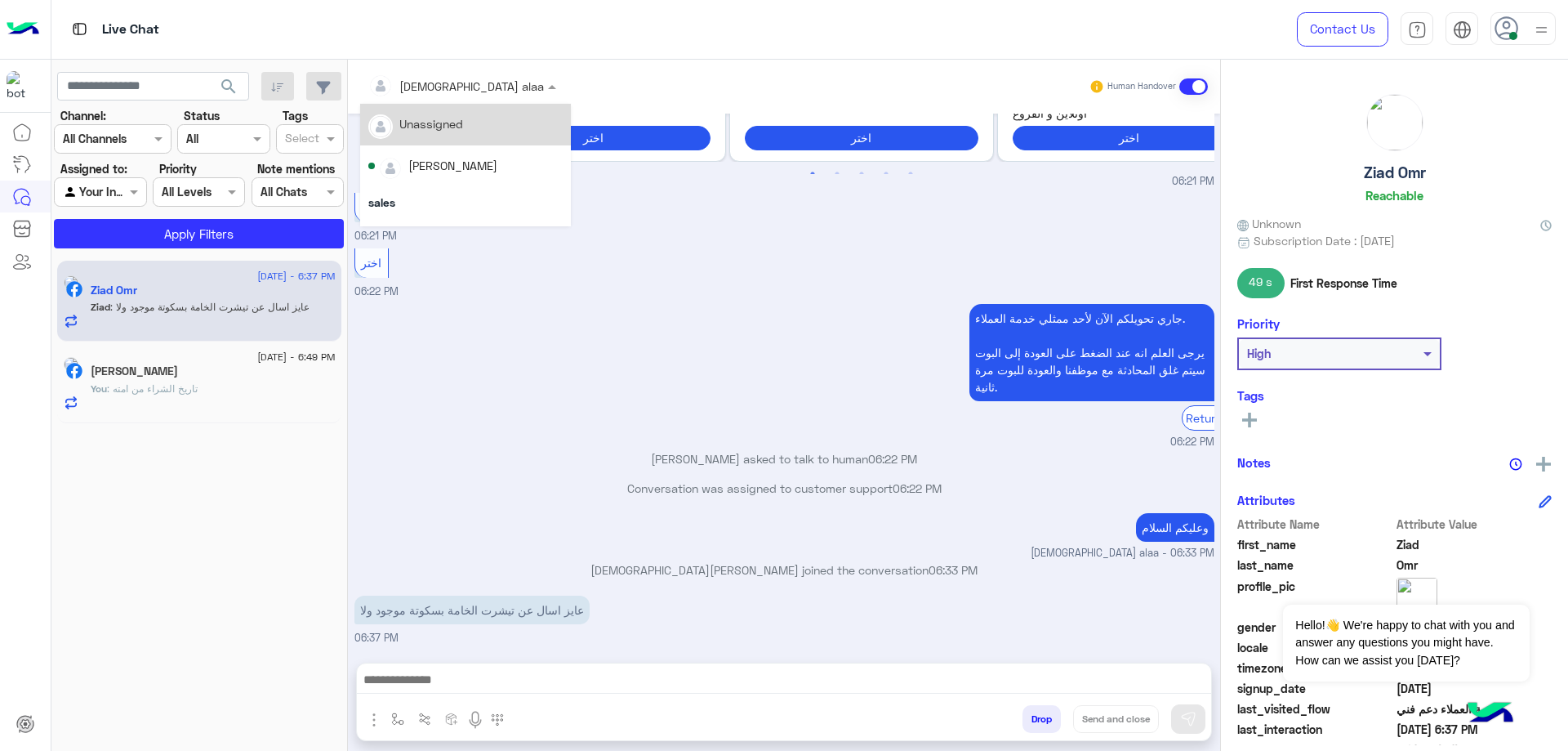
click at [426, 79] on input "text" at bounding box center [438, 86] width 140 height 17
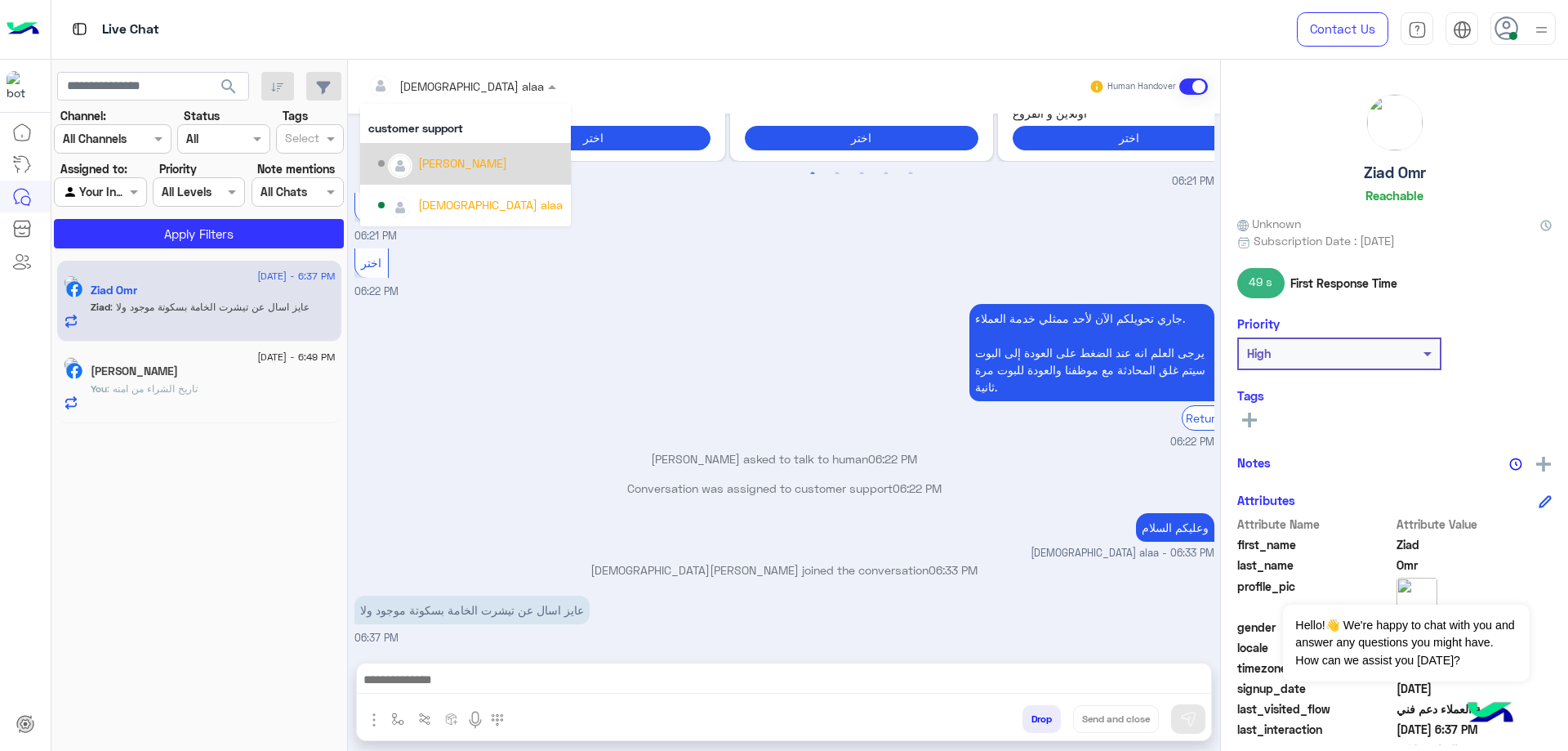
scroll to position [52, 0]
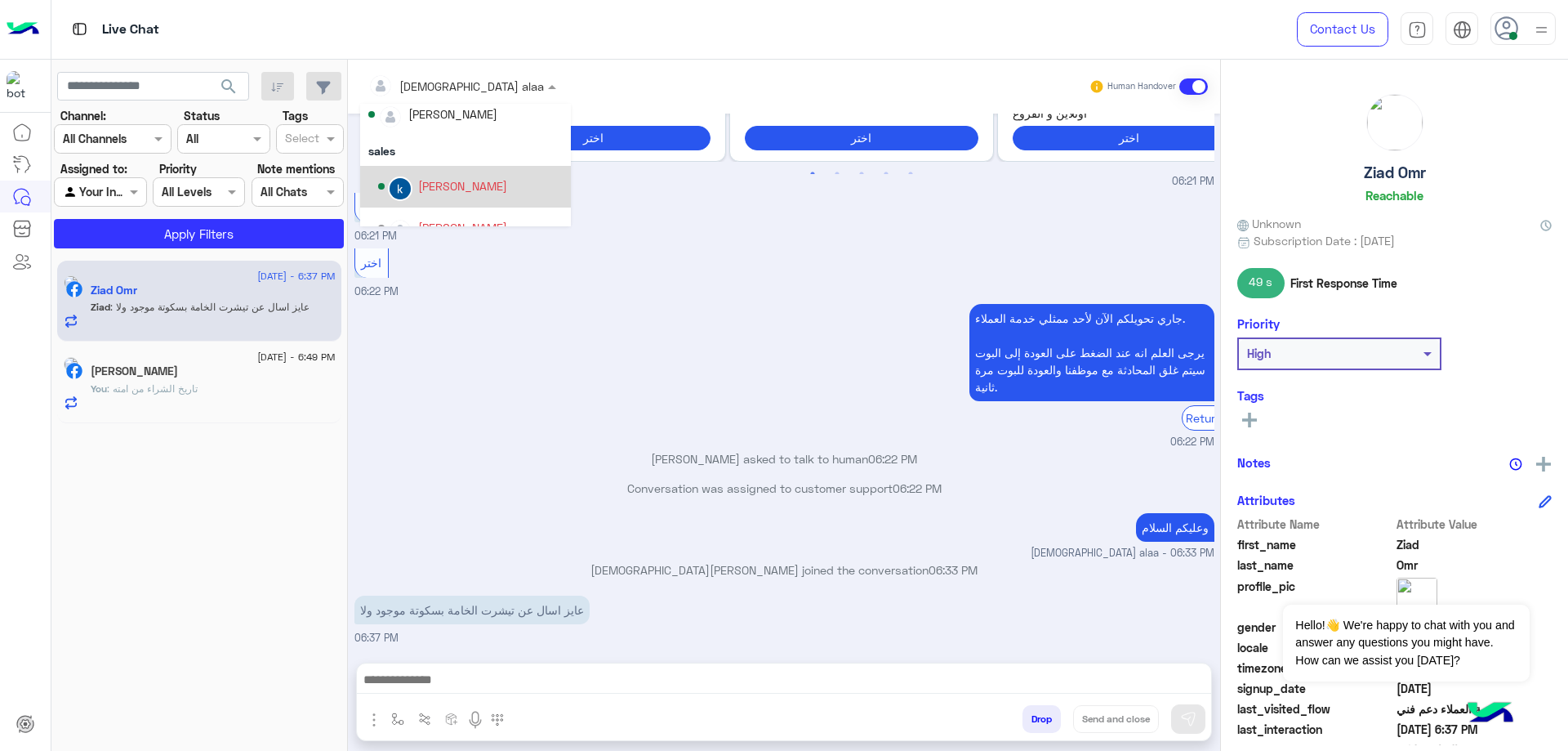
click at [454, 182] on div "[PERSON_NAME]" at bounding box center [463, 185] width 89 height 17
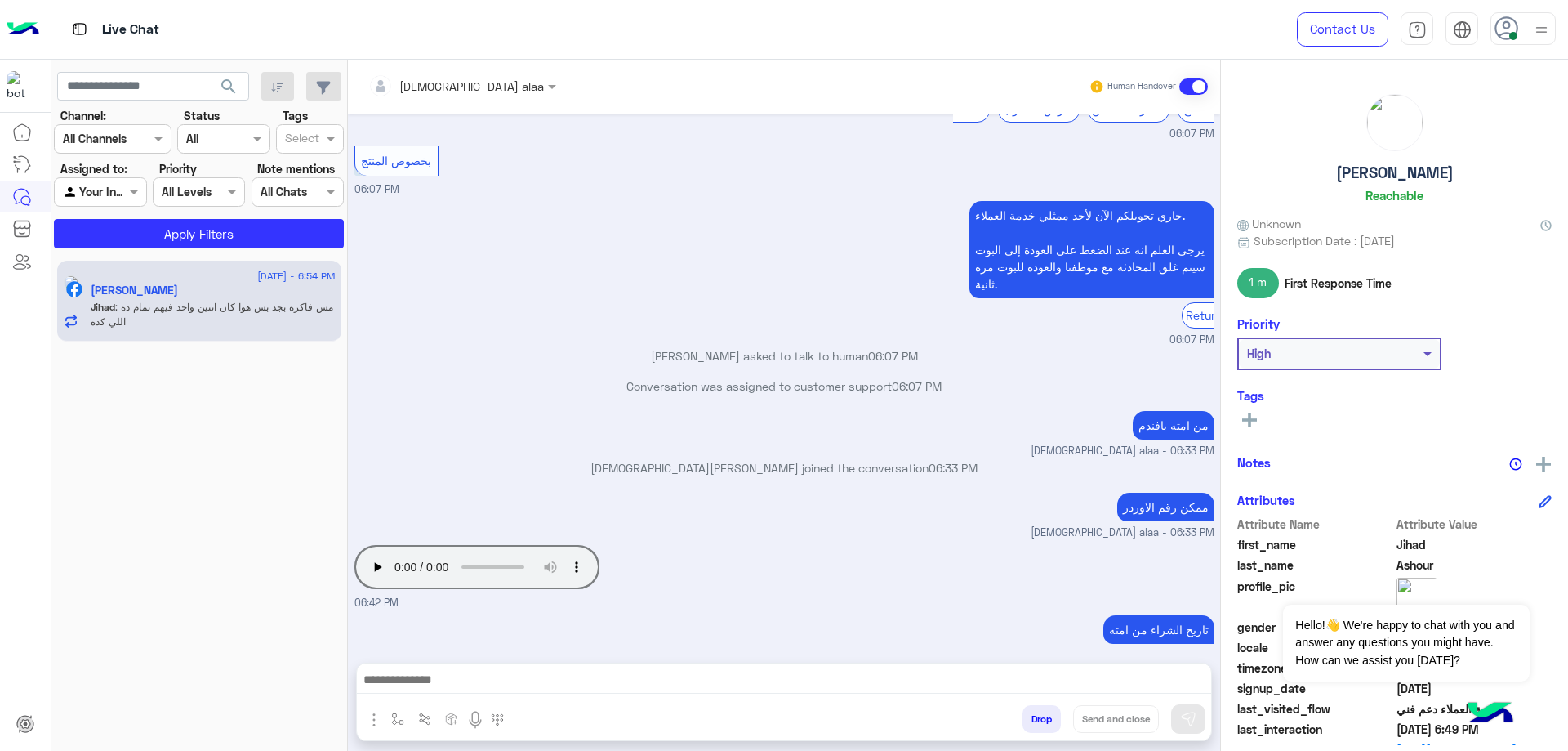
scroll to position [1434, 0]
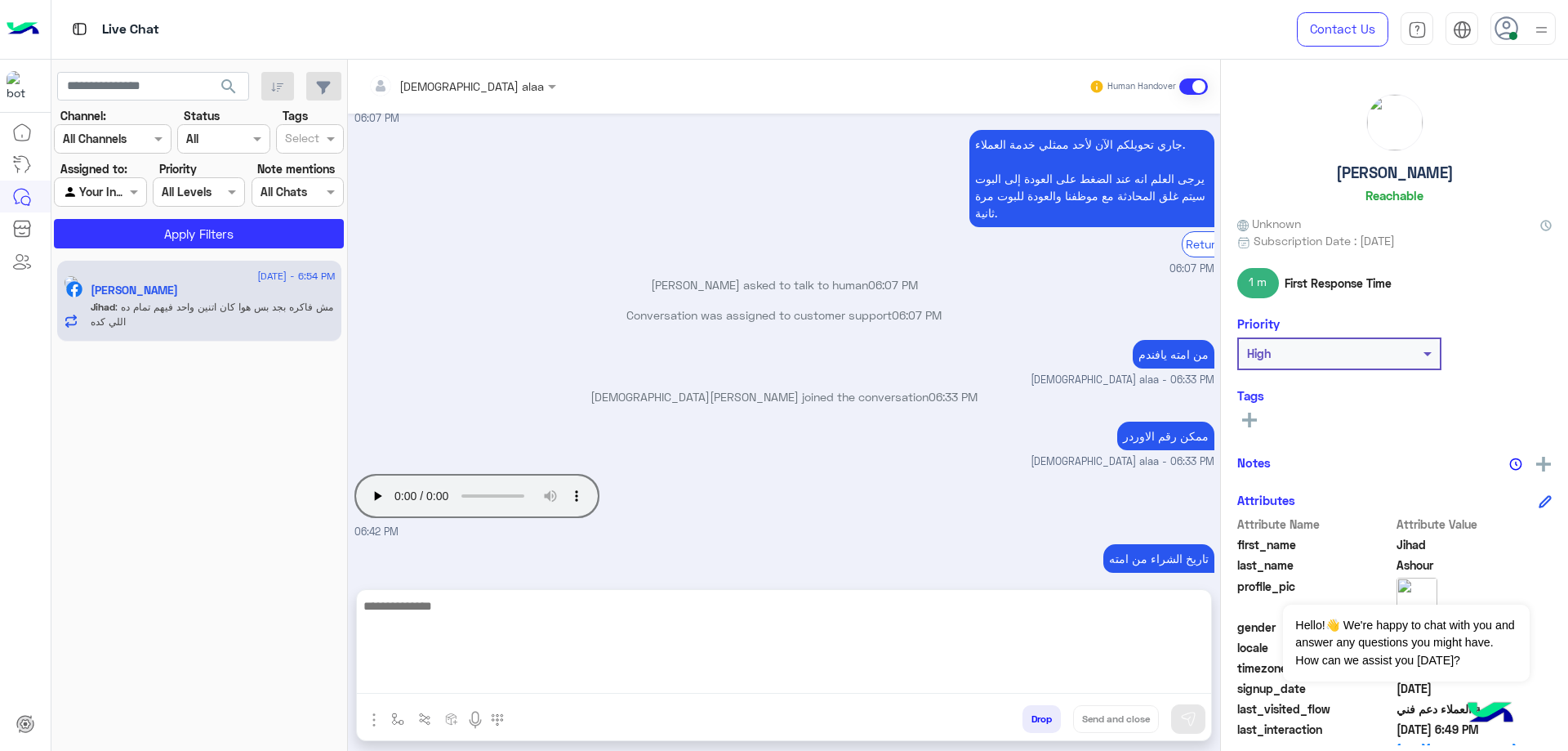
click at [546, 670] on textarea at bounding box center [784, 645] width 854 height 98
type textarea "**********"
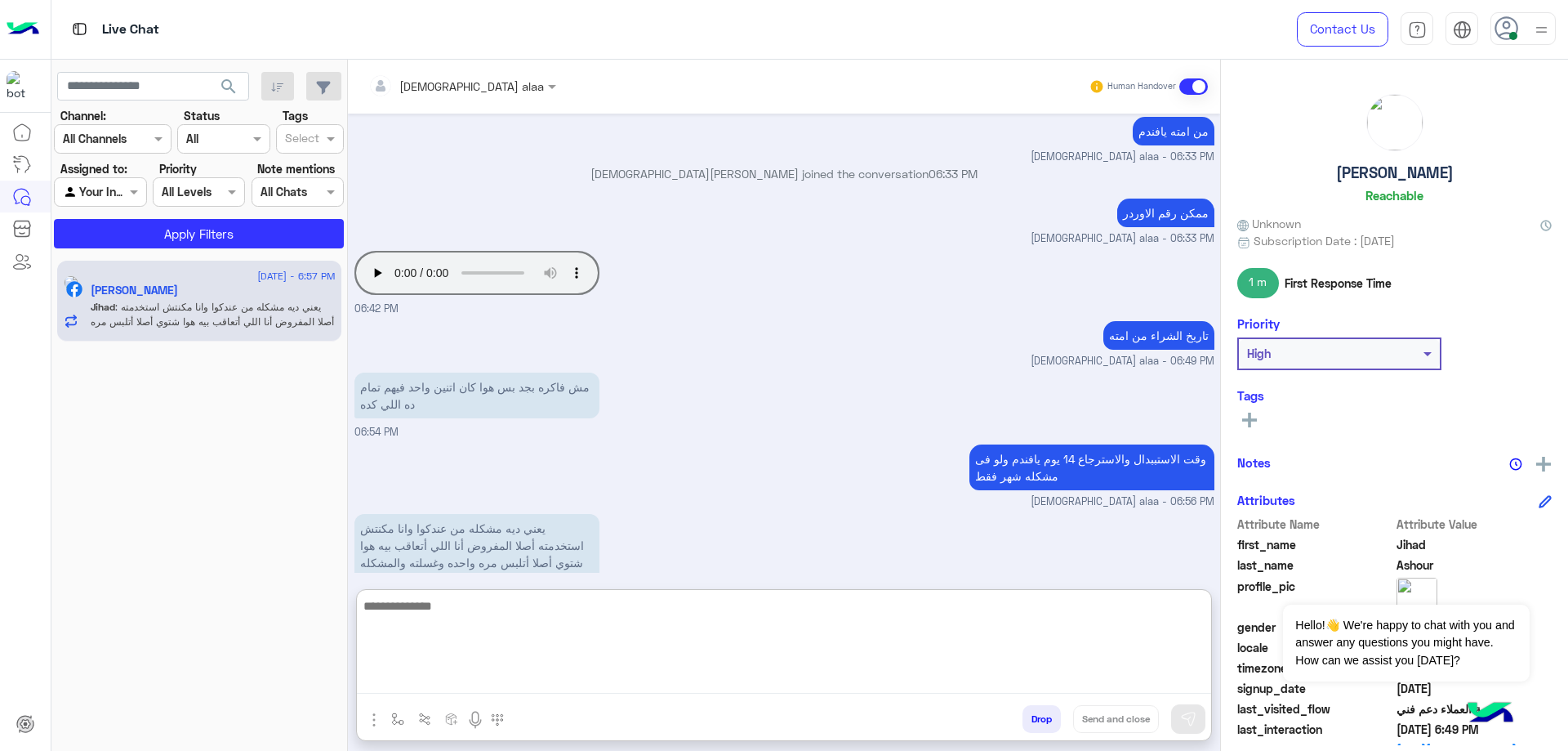
scroll to position [1683, 0]
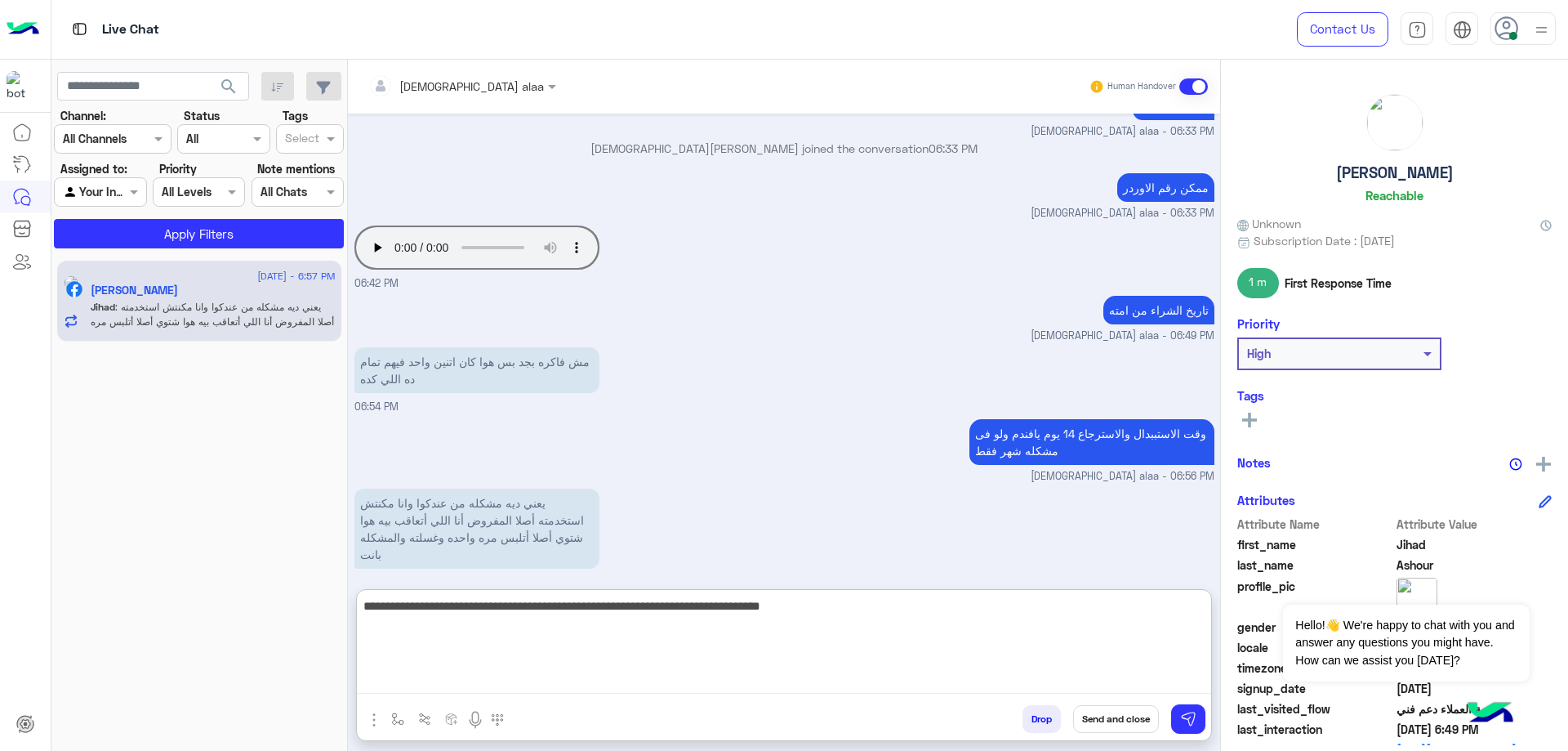
type textarea "**********"
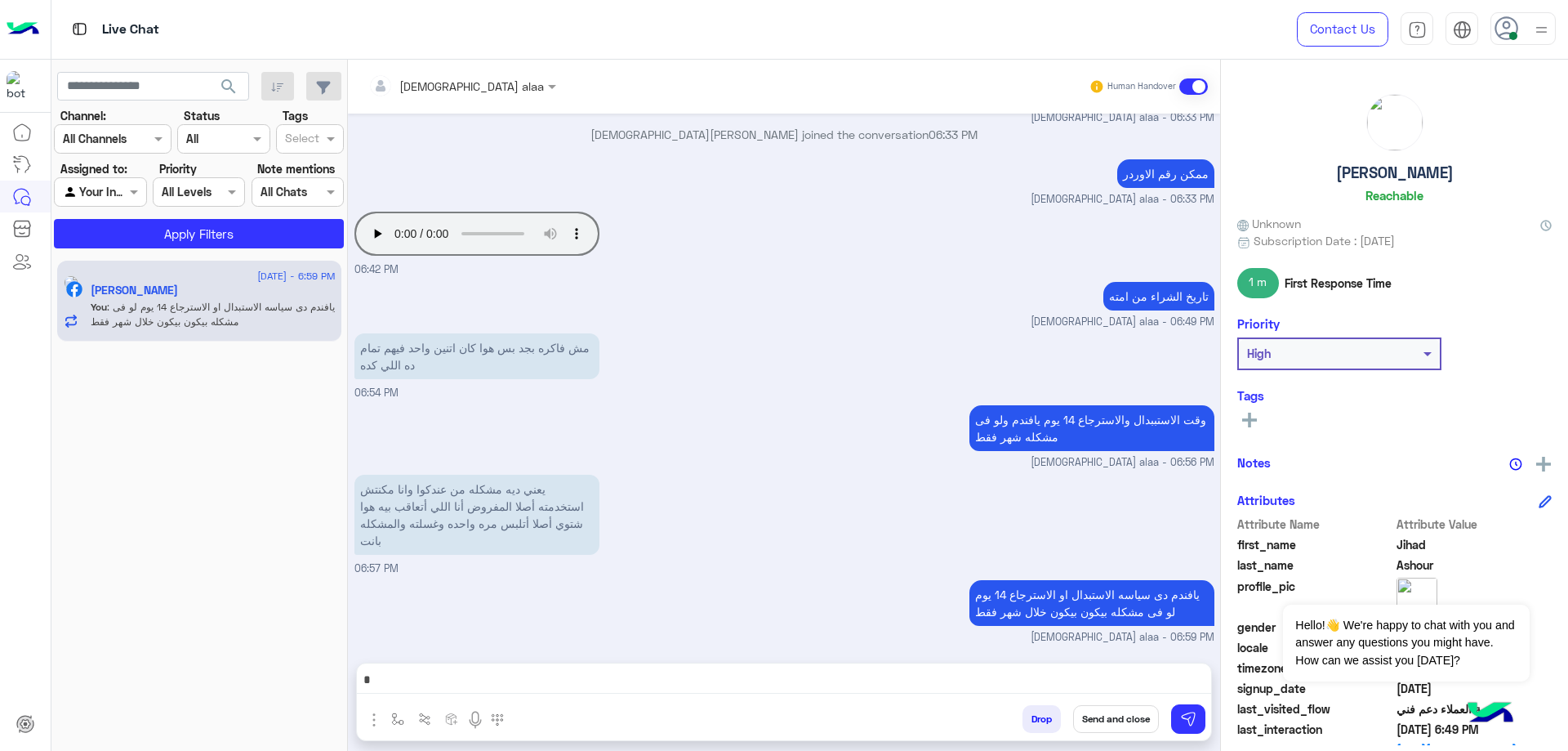
scroll to position [1680, 0]
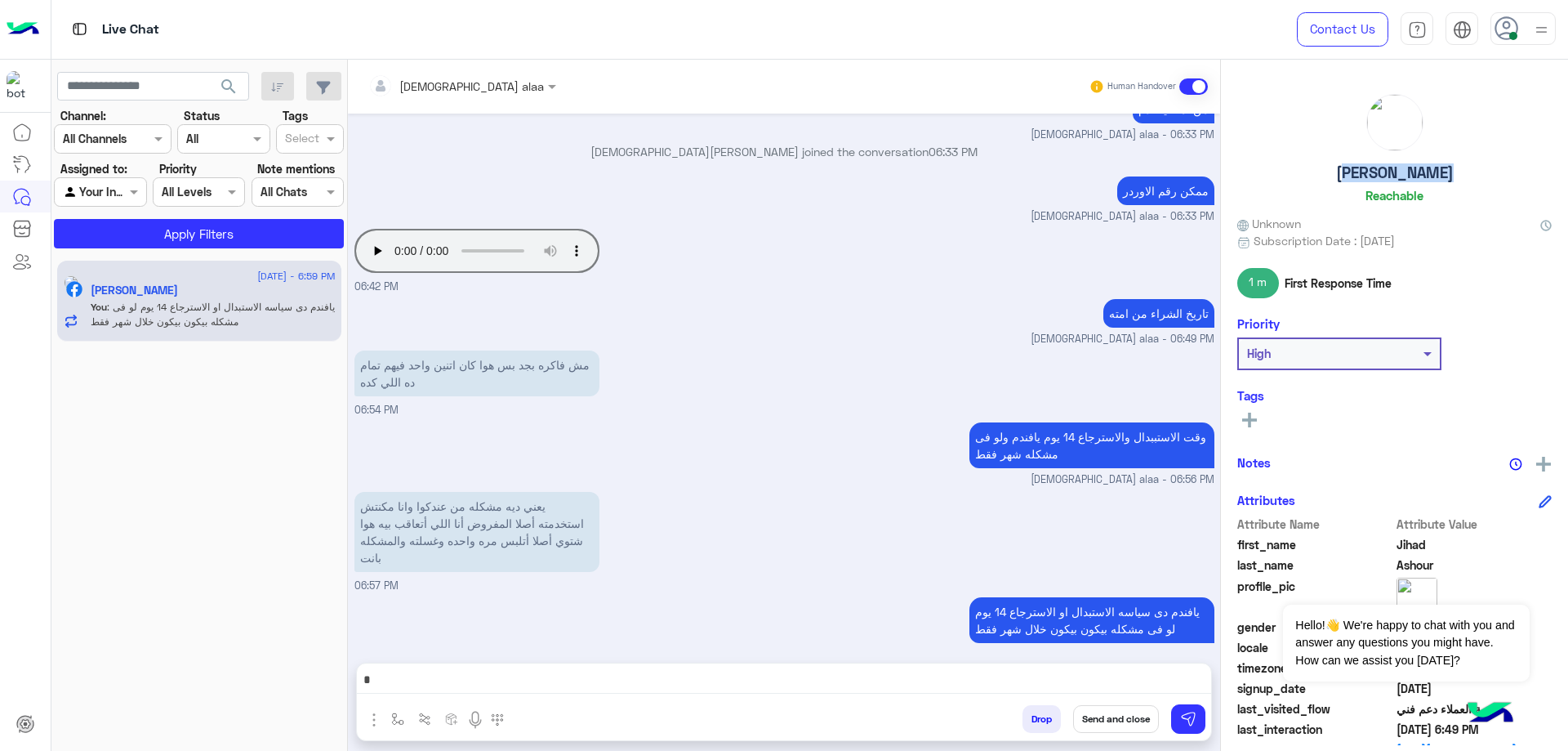
drag, startPoint x: 1345, startPoint y: 170, endPoint x: 1461, endPoint y: 178, distance: 116.3
click at [1461, 178] on div "[PERSON_NAME] Reachable" at bounding box center [1394, 152] width 314 height 115
copy h5 "[PERSON_NAME]"
click at [426, 89] on input "text" at bounding box center [438, 86] width 140 height 17
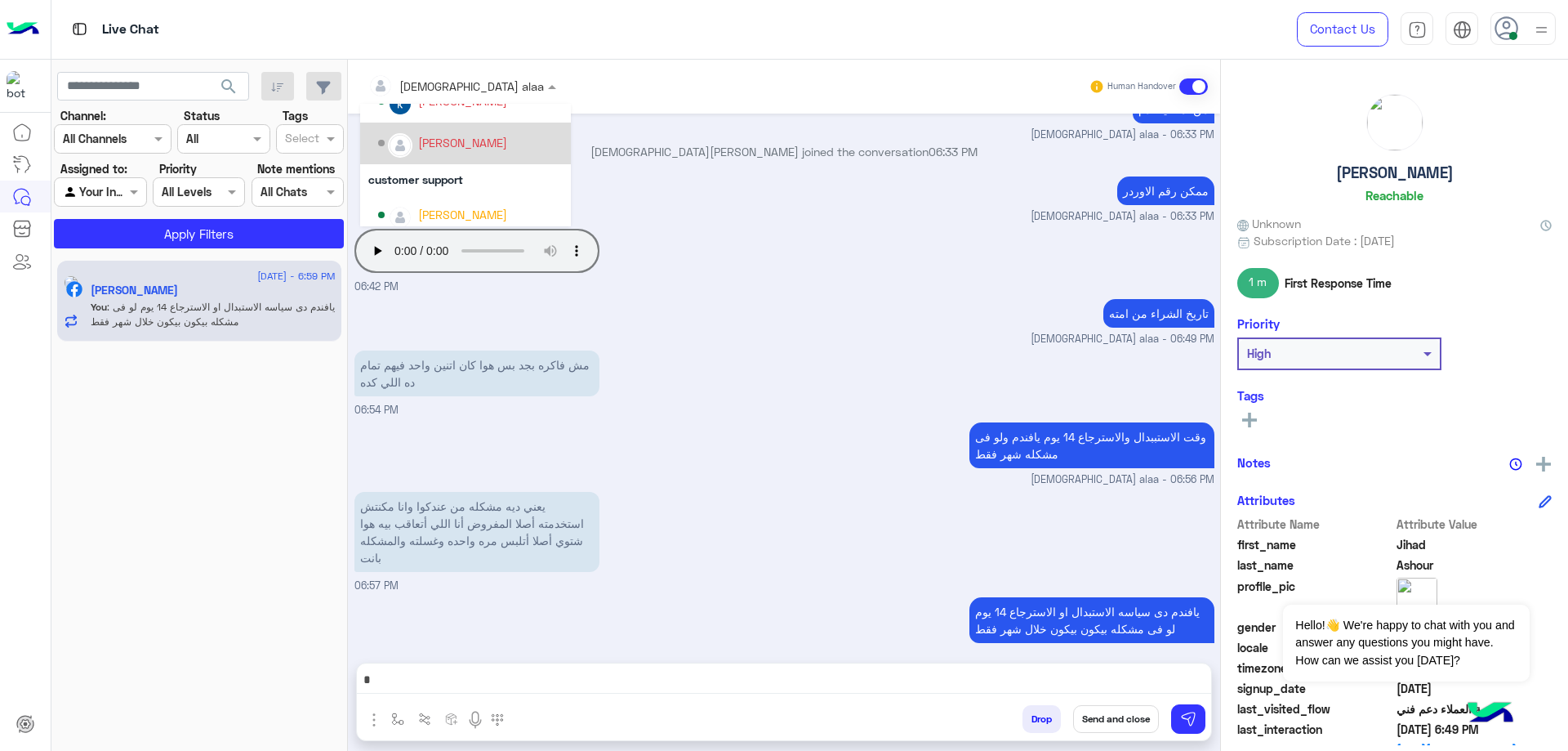
scroll to position [0, 0]
click at [627, 209] on small "[DEMOGRAPHIC_DATA] alaa - 06:33 PM" at bounding box center [784, 216] width 860 height 16
